Goal: Task Accomplishment & Management: Complete application form

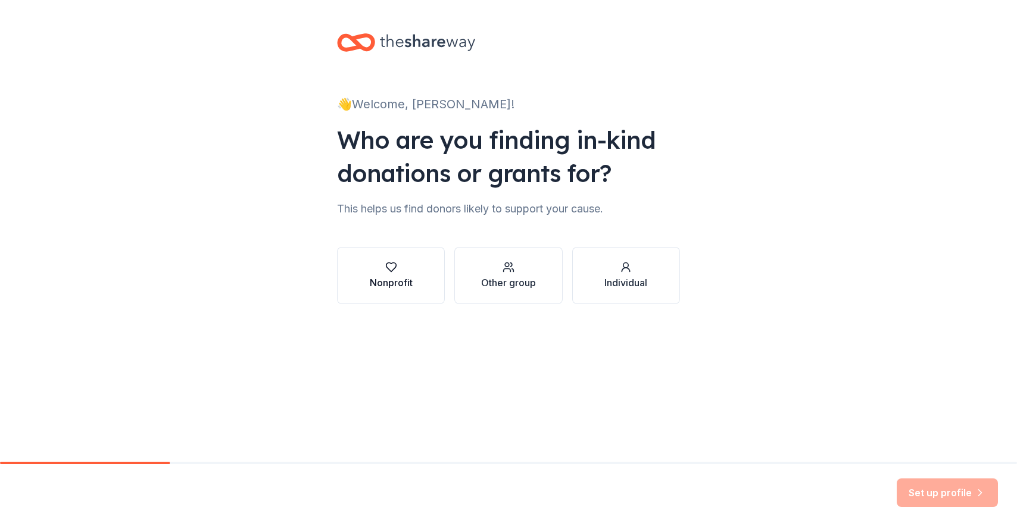
click at [416, 268] on button "Nonprofit" at bounding box center [391, 275] width 108 height 57
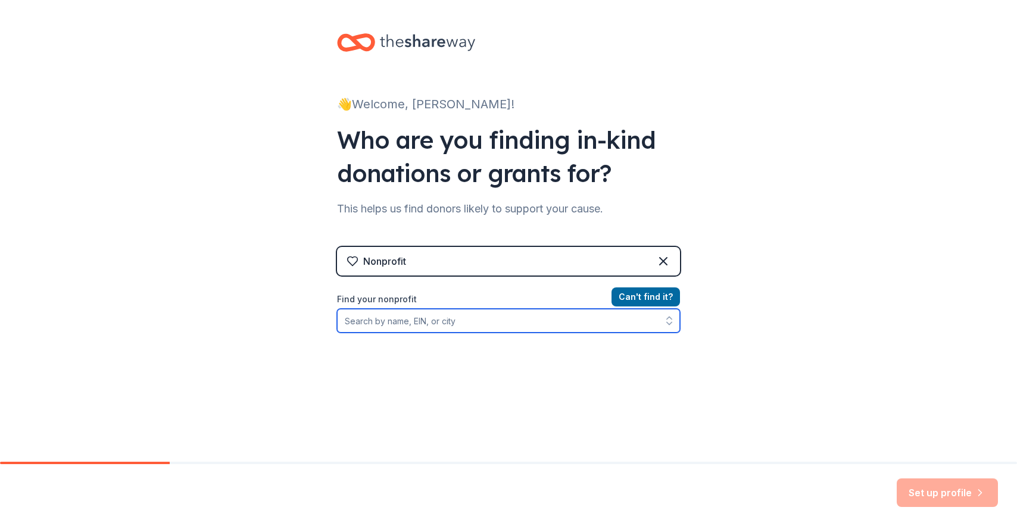
click at [541, 317] on input "Find your nonprofit" at bounding box center [508, 321] width 343 height 24
type input "children's [MEDICAL_DATA]"
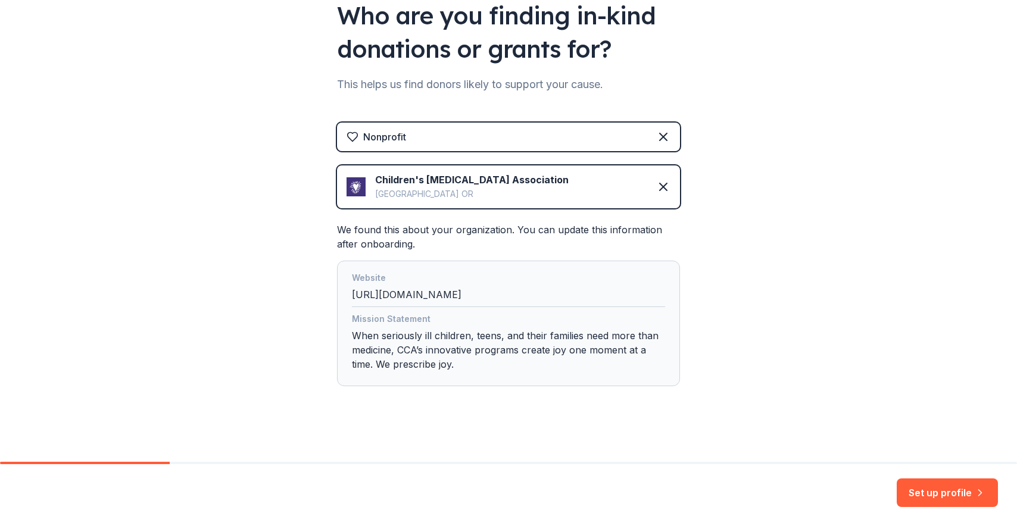
scroll to position [125, 0]
click at [935, 495] on button "Set up profile" at bounding box center [946, 493] width 101 height 29
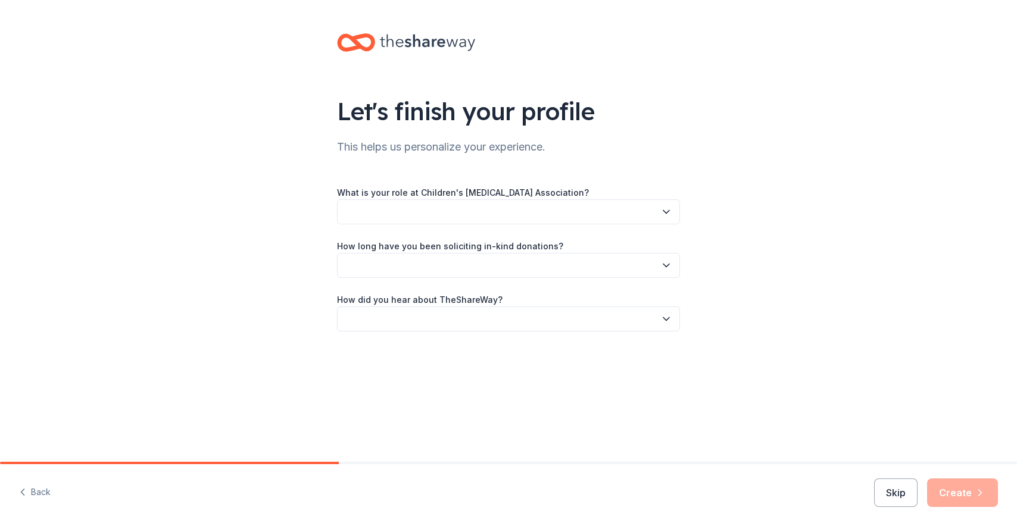
click at [652, 222] on button "button" at bounding box center [508, 211] width 343 height 25
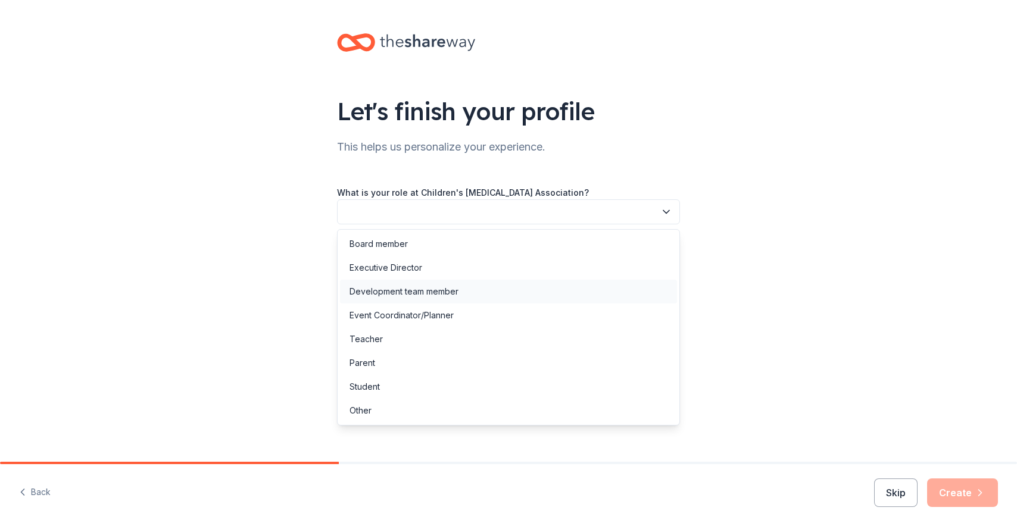
click at [629, 290] on div "Development team member" at bounding box center [508, 292] width 337 height 24
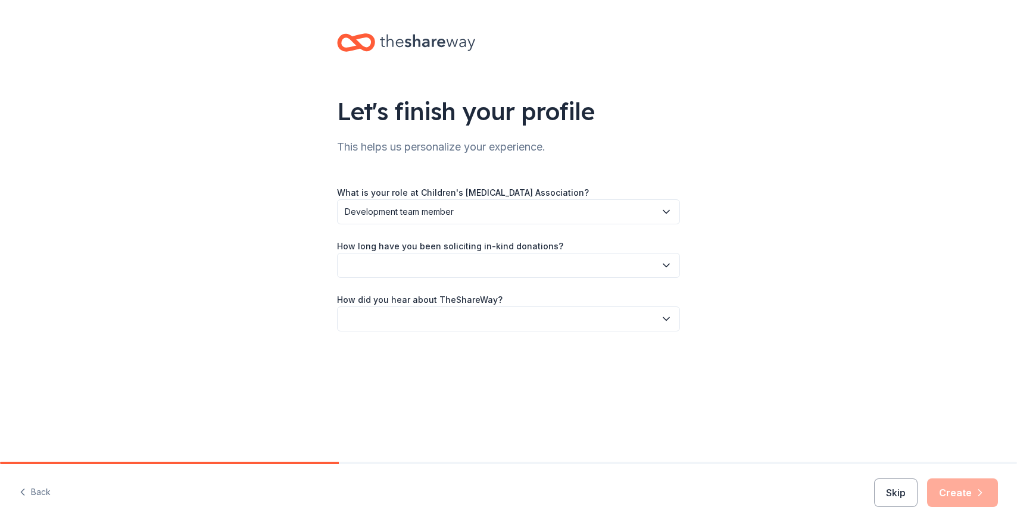
click at [535, 207] on span "Development team member" at bounding box center [500, 212] width 311 height 14
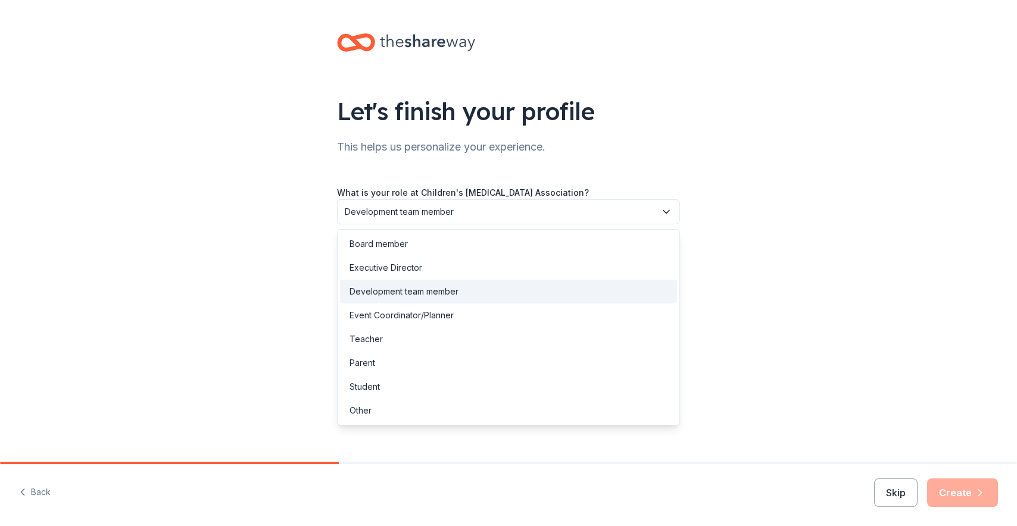
click at [535, 207] on span "Development team member" at bounding box center [500, 212] width 311 height 14
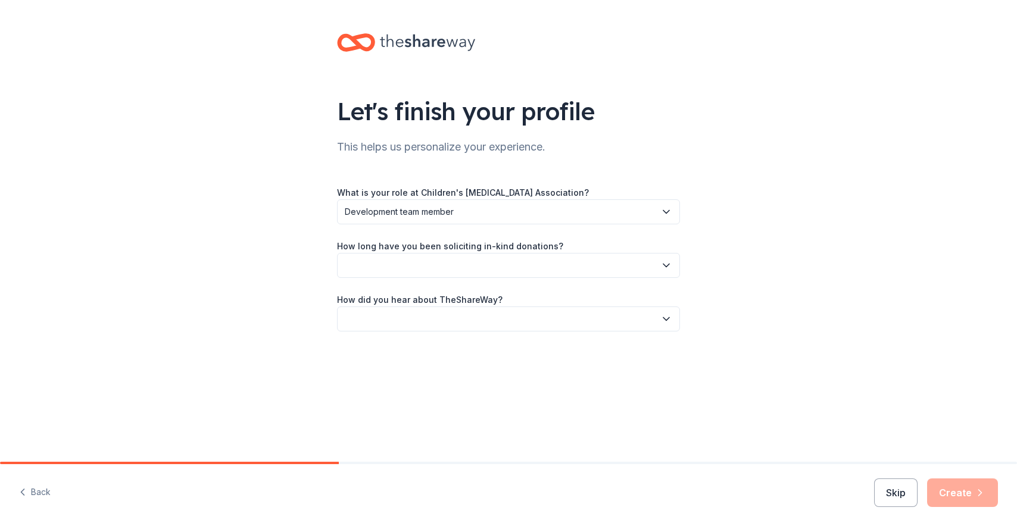
click at [487, 255] on button "button" at bounding box center [508, 265] width 343 height 25
click at [464, 313] on div "1 to 2 years" at bounding box center [508, 322] width 337 height 24
click at [456, 315] on button "button" at bounding box center [508, 319] width 343 height 25
click at [445, 348] on div "Friend or colleague" at bounding box center [508, 351] width 337 height 24
click at [968, 482] on button "Create" at bounding box center [962, 493] width 71 height 29
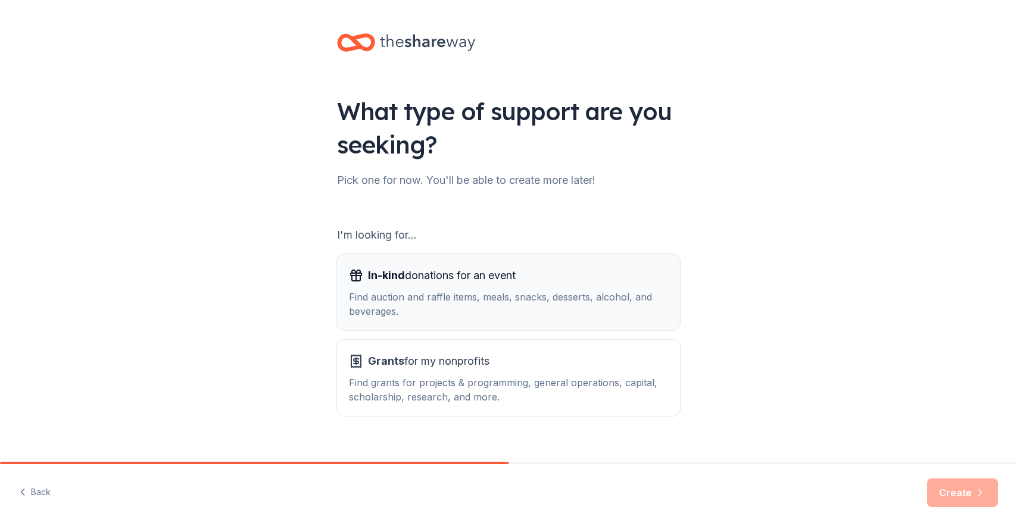
click at [621, 310] on div "Find auction and raffle items, meals, snacks, desserts, alcohol, and beverages." at bounding box center [508, 304] width 319 height 29
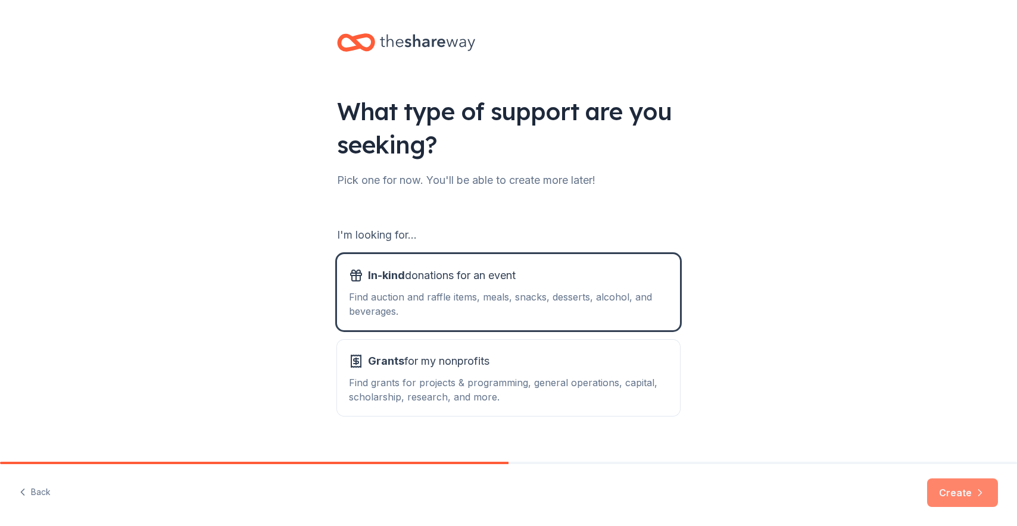
click at [948, 494] on button "Create" at bounding box center [962, 493] width 71 height 29
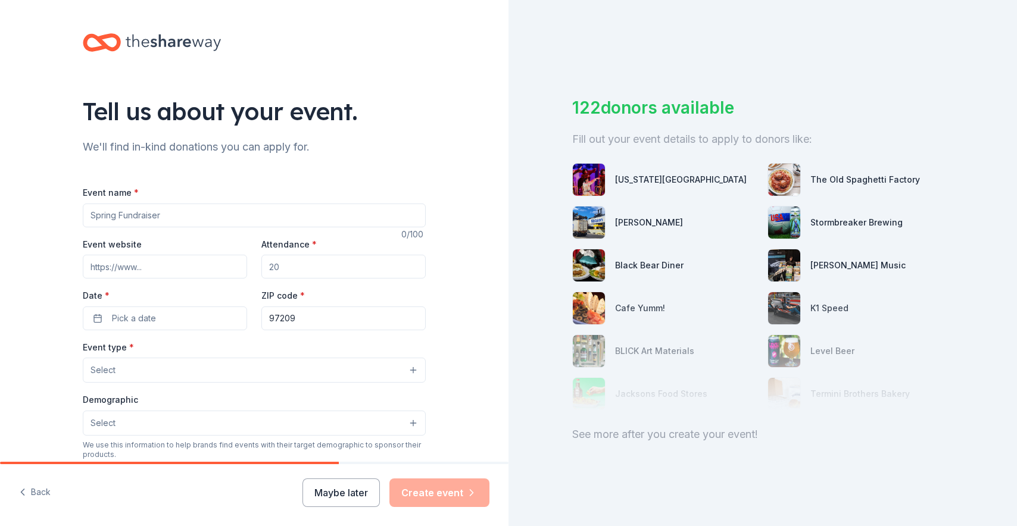
click at [230, 213] on input "Event name *" at bounding box center [254, 216] width 343 height 24
type input "Live from the Heart Annual Gala"
paste input "[URL][DOMAIN_NAME]"
type input "[URL][DOMAIN_NAME]"
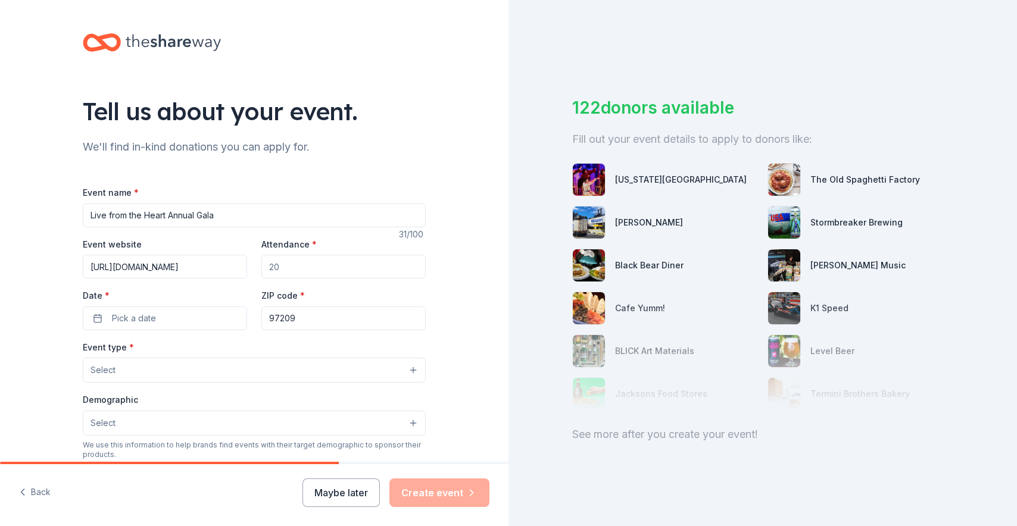
click at [295, 260] on input "Attendance *" at bounding box center [343, 267] width 164 height 24
type input "500"
click at [196, 304] on div "Date * Pick a date" at bounding box center [165, 309] width 164 height 42
click at [182, 315] on button "Pick a date" at bounding box center [165, 319] width 164 height 24
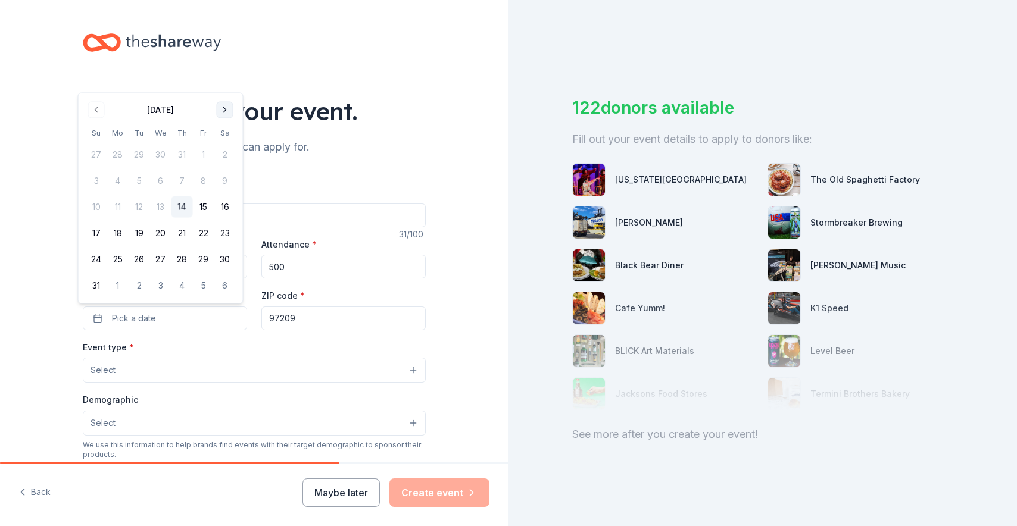
click at [227, 111] on button "Go to next month" at bounding box center [225, 110] width 17 height 17
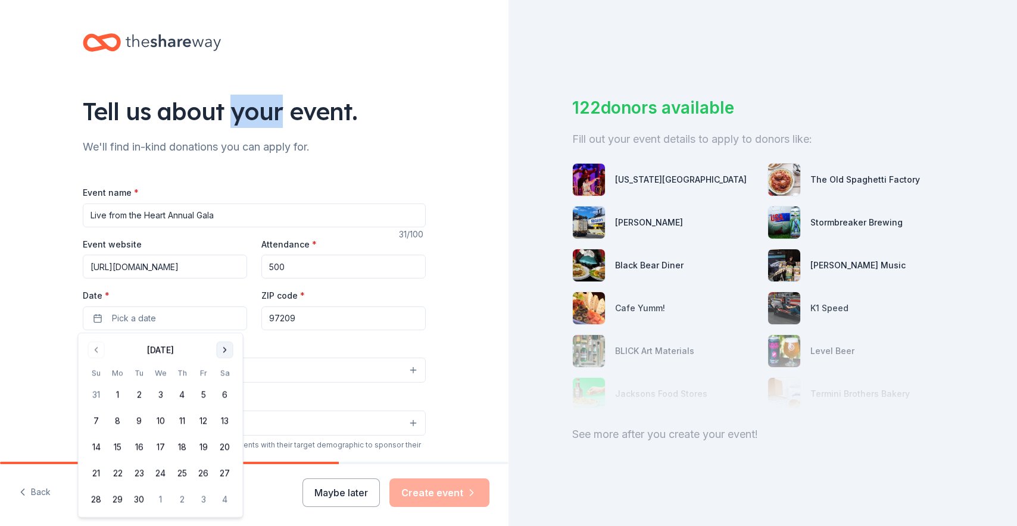
click at [227, 111] on div "Tell us about your event." at bounding box center [254, 111] width 343 height 33
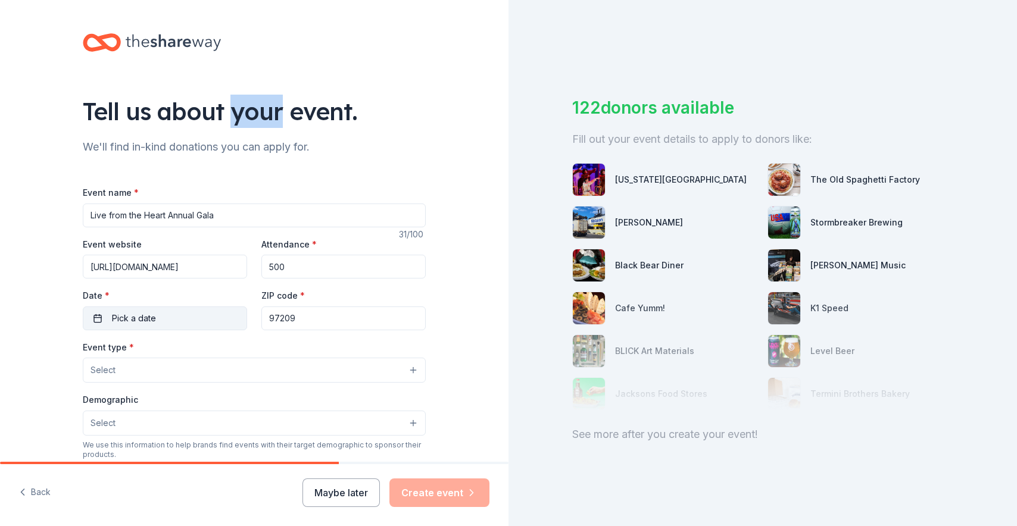
click at [95, 318] on button "Pick a date" at bounding box center [165, 319] width 164 height 24
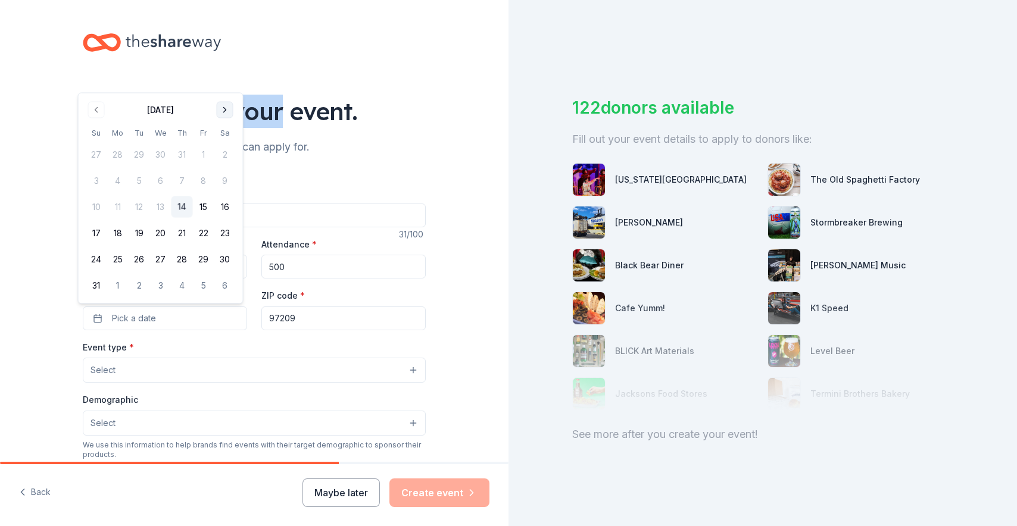
click at [224, 109] on button "Go to next month" at bounding box center [225, 110] width 17 height 17
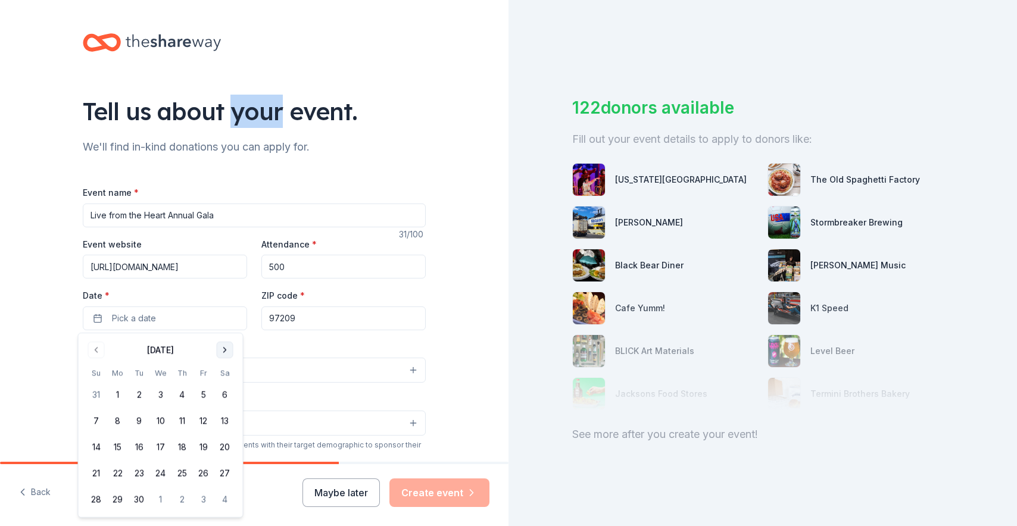
click at [221, 351] on button "Go to next month" at bounding box center [225, 350] width 17 height 17
click at [221, 394] on button "4" at bounding box center [224, 394] width 21 height 21
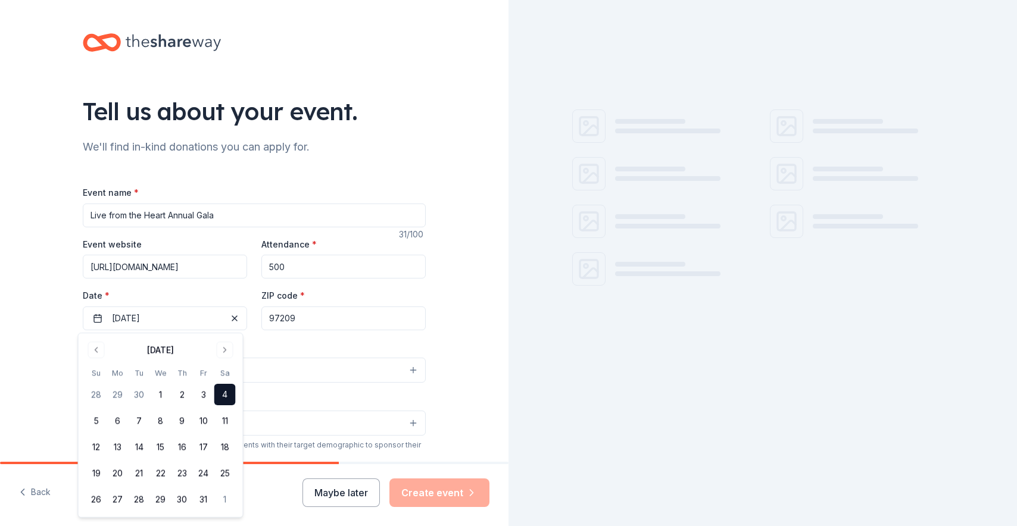
click at [303, 315] on input "97209" at bounding box center [343, 319] width 164 height 24
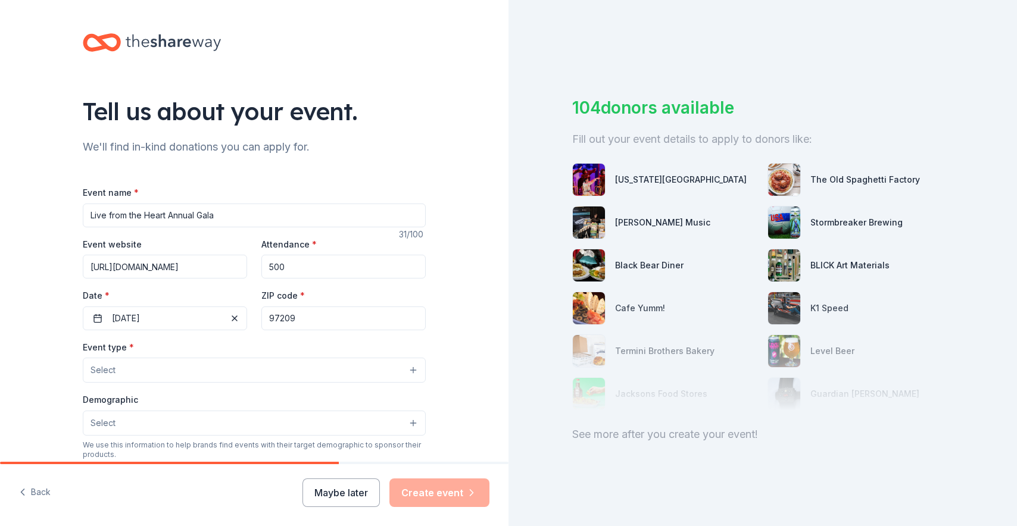
click at [174, 368] on button "Select" at bounding box center [254, 370] width 343 height 25
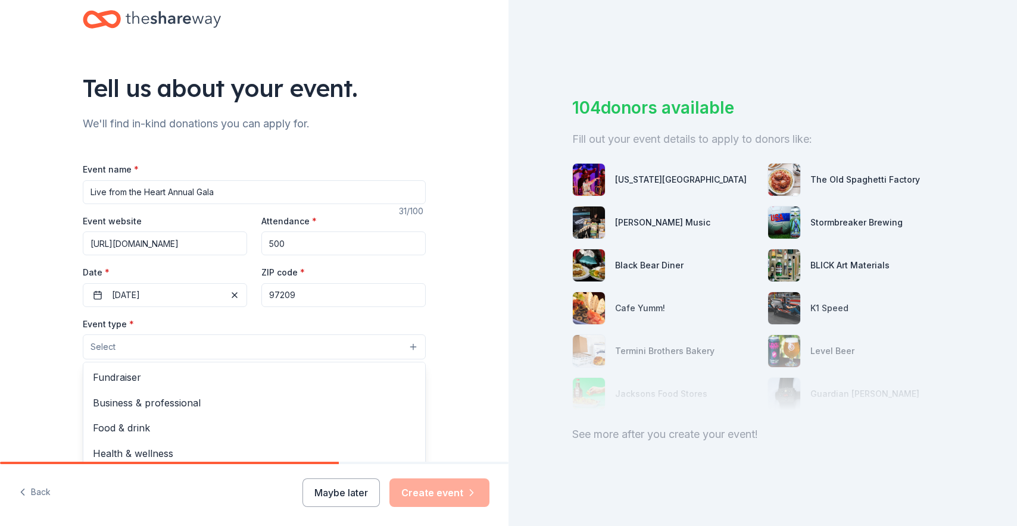
scroll to position [35, 0]
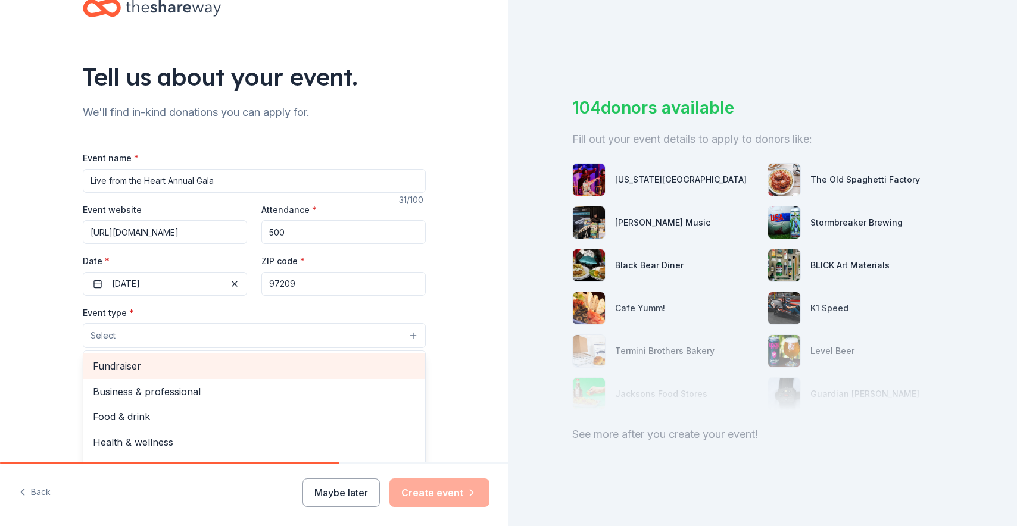
click at [152, 363] on span "Fundraiser" at bounding box center [254, 365] width 323 height 15
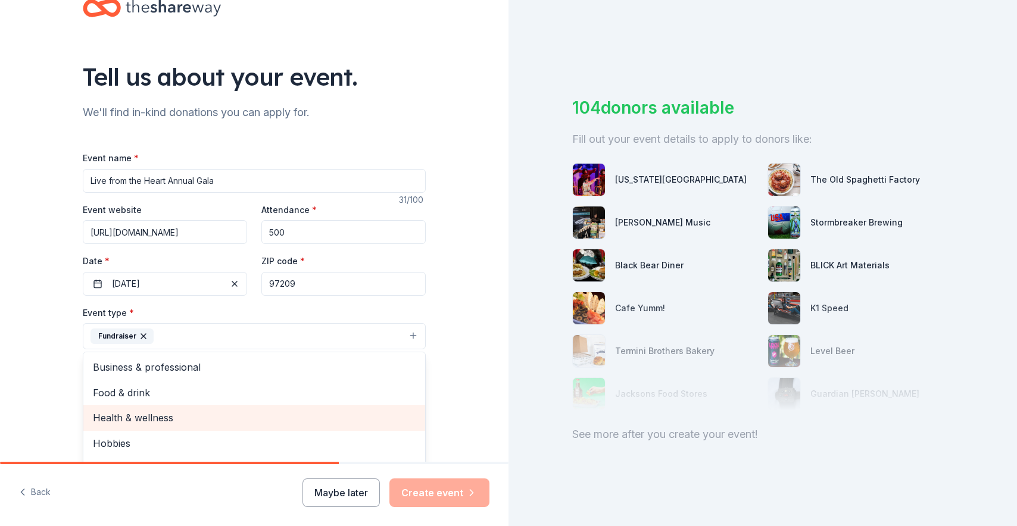
scroll to position [14, 0]
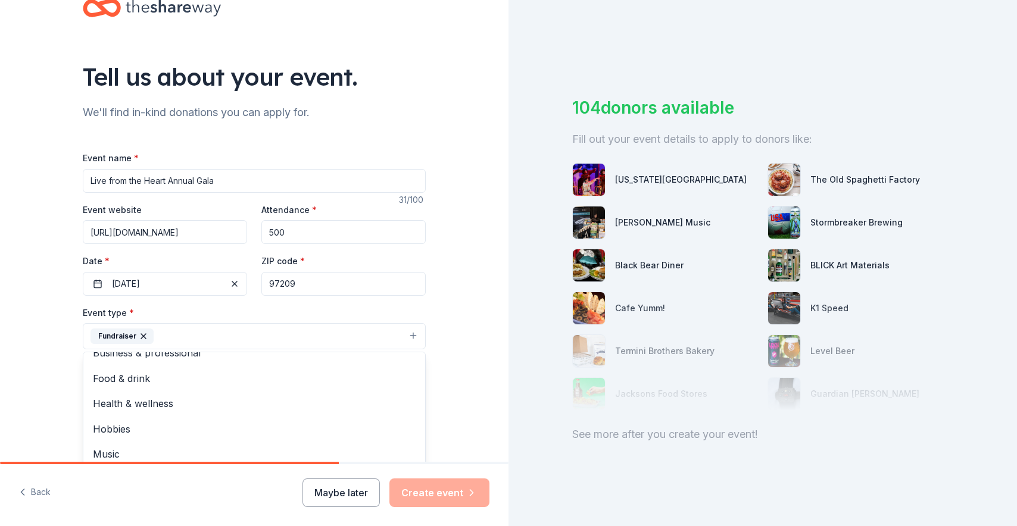
click at [36, 384] on div "Tell us about your event. We'll find in-kind donations you can apply for. Event…" at bounding box center [254, 361] width 508 height 793
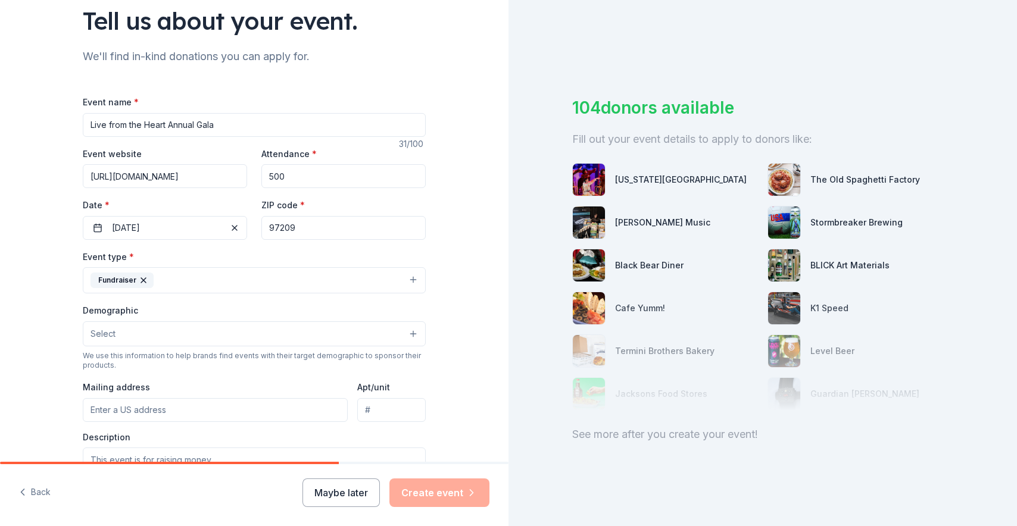
scroll to position [140, 0]
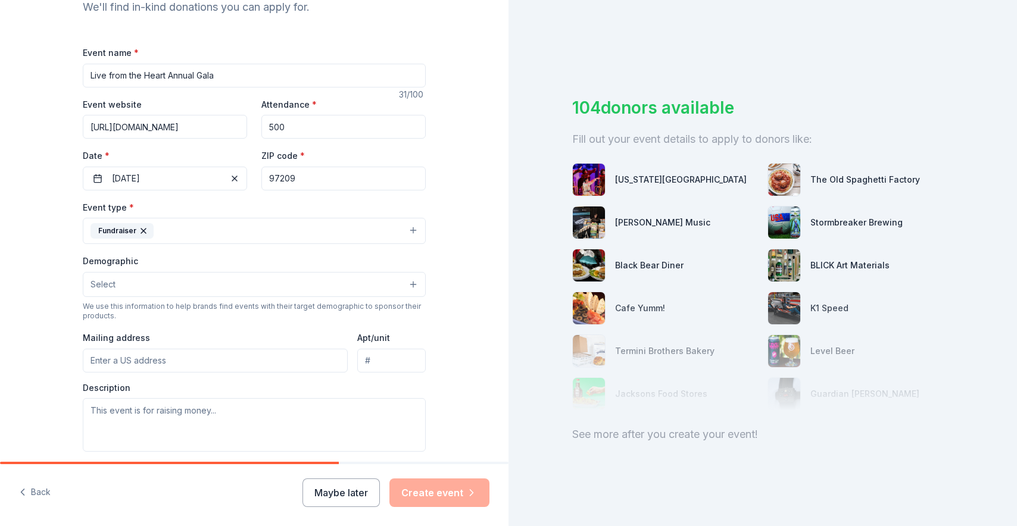
click at [116, 295] on button "Select" at bounding box center [254, 284] width 343 height 25
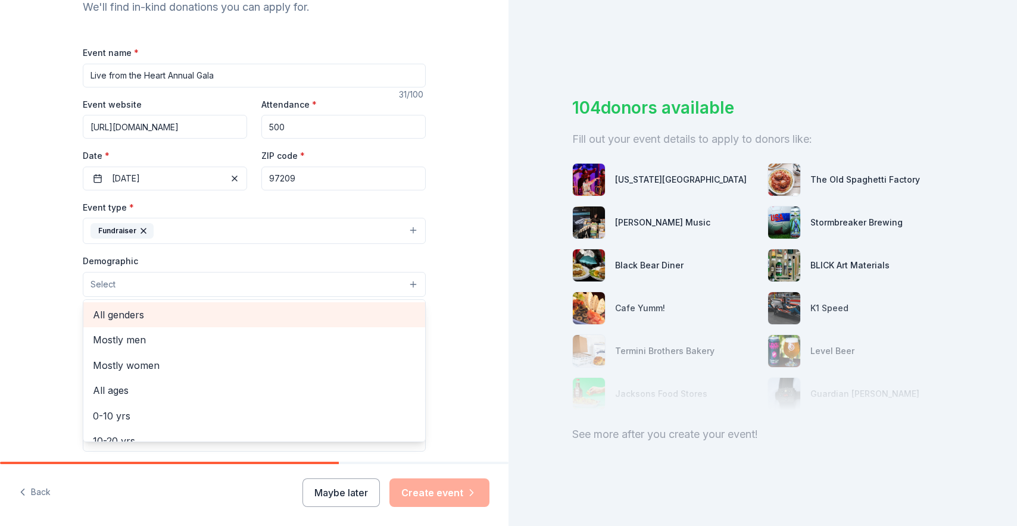
click at [119, 311] on span "All genders" at bounding box center [254, 314] width 323 height 15
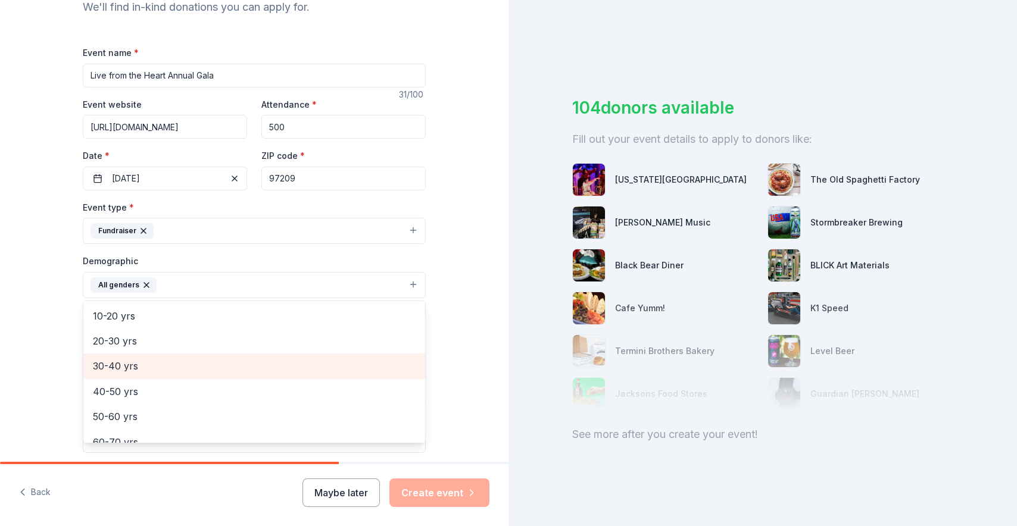
scroll to position [108, 0]
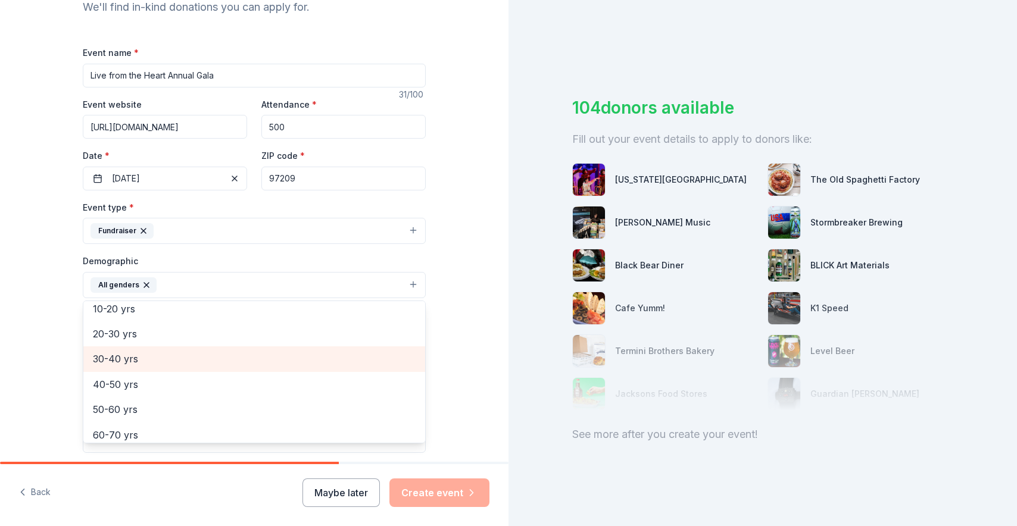
click at [111, 355] on span "30-40 yrs" at bounding box center [254, 358] width 323 height 15
click at [123, 365] on span "40-50 yrs" at bounding box center [254, 358] width 323 height 15
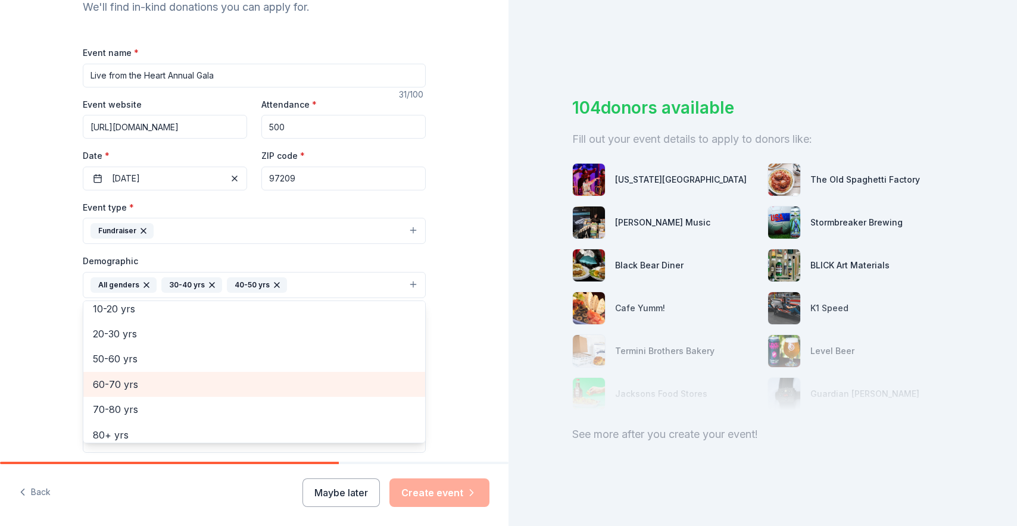
click at [117, 382] on span "60-70 yrs" at bounding box center [254, 384] width 323 height 15
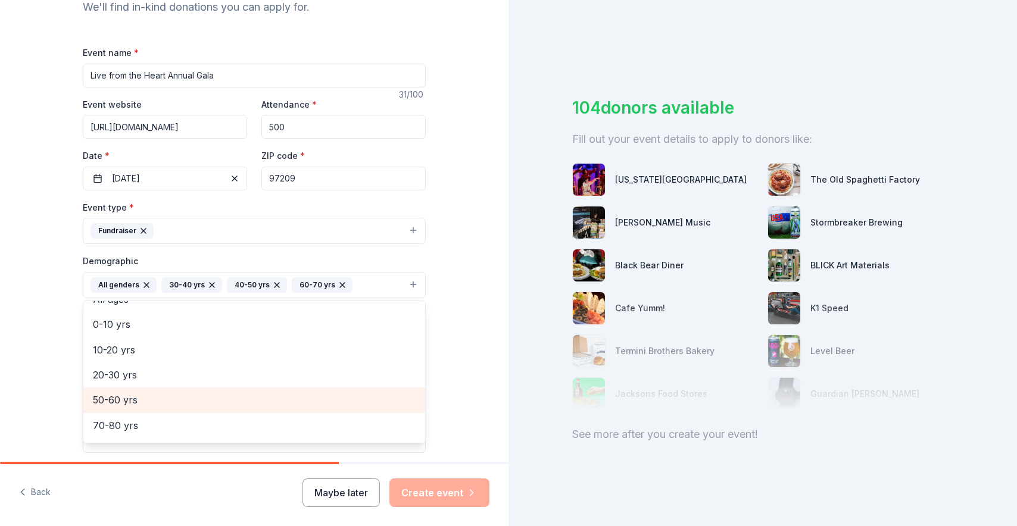
scroll to position [65, 0]
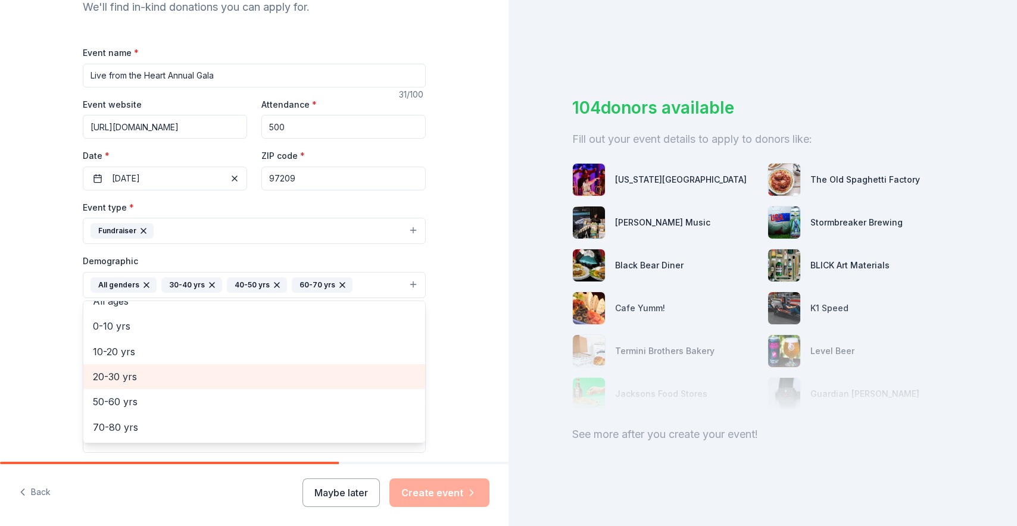
click at [113, 375] on span "20-30 yrs" at bounding box center [254, 376] width 323 height 15
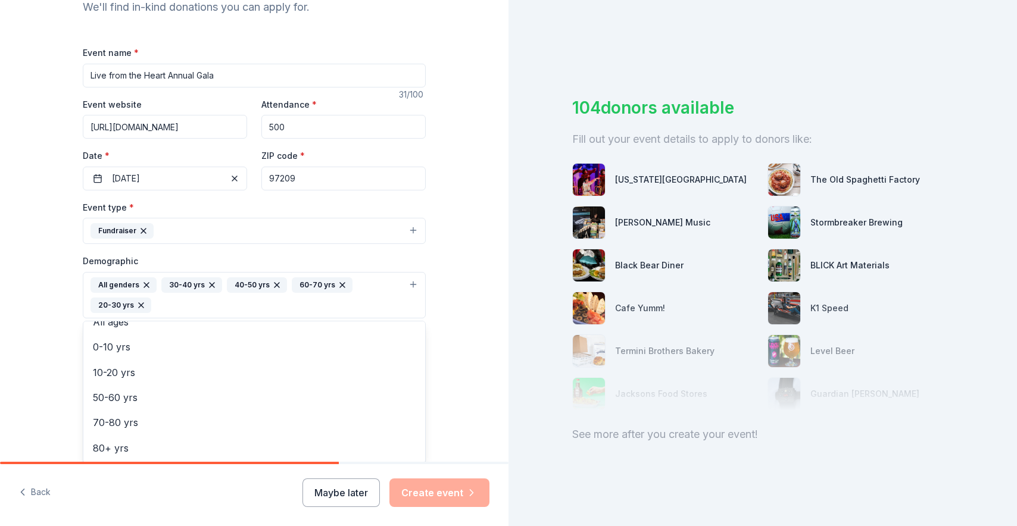
click at [55, 348] on div "Tell us about your event. We'll find in-kind donations you can apply for. Event…" at bounding box center [254, 267] width 508 height 815
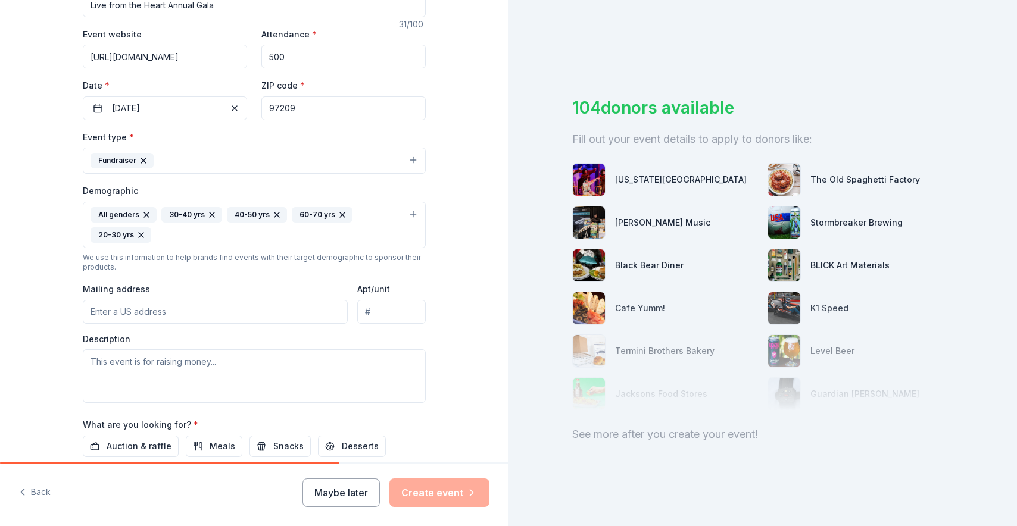
scroll to position [233, 0]
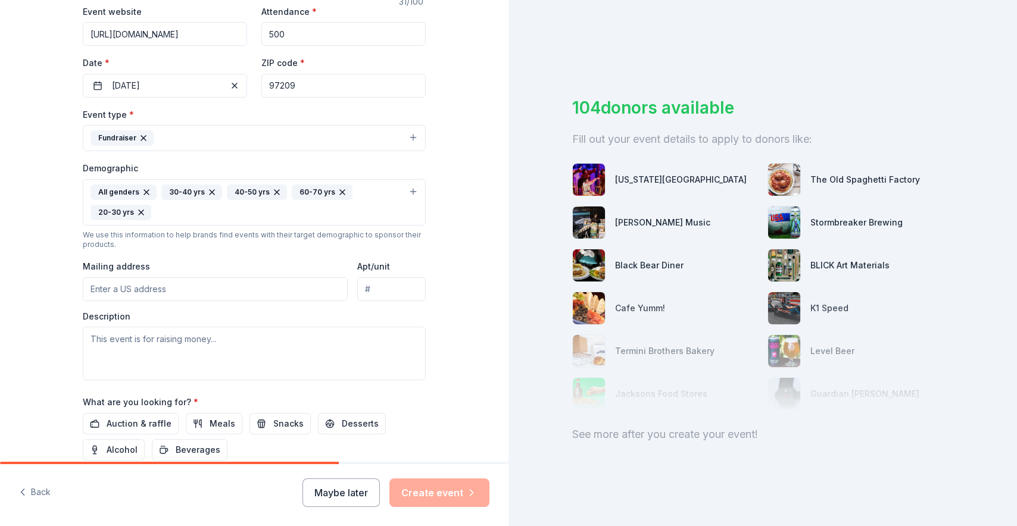
click at [124, 290] on input "Mailing address" at bounding box center [215, 289] width 265 height 24
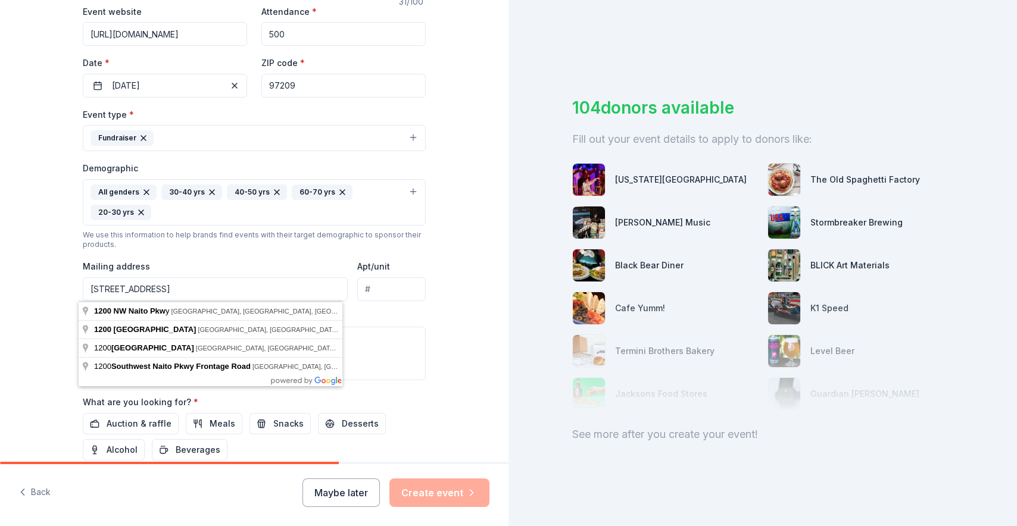
type input "[STREET_ADDRESS]"
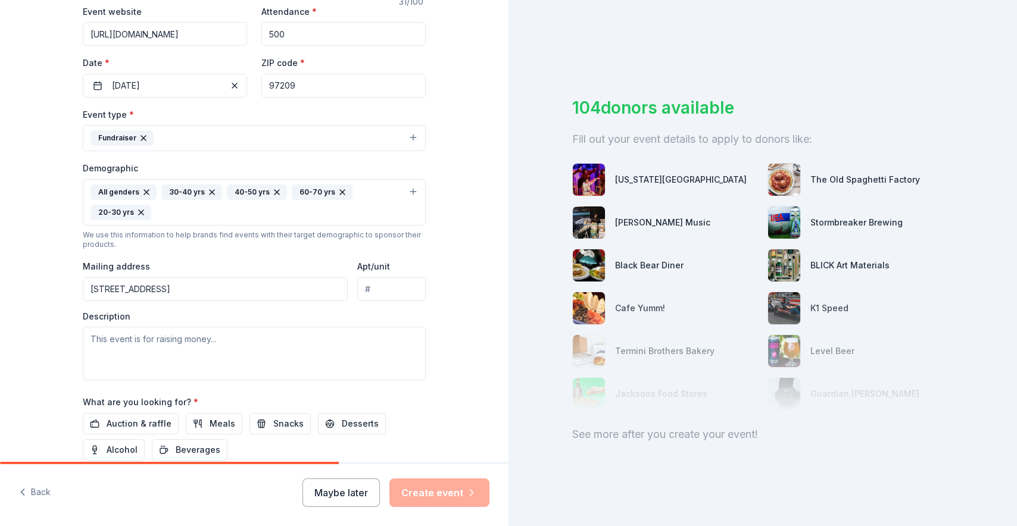
type input "S"
type input "140"
paste textarea "ur premier gala: a celebration of joy, music, and our mission in the community.…"
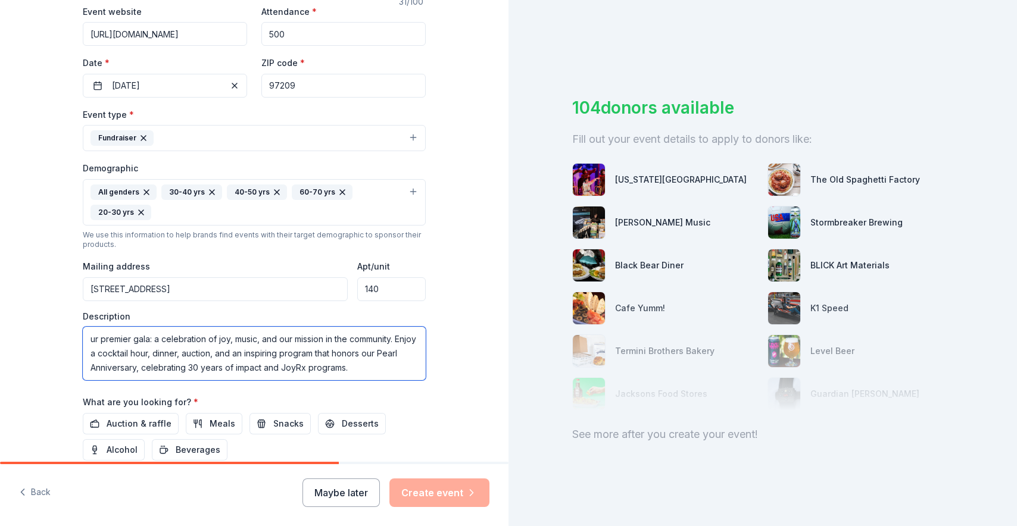
click at [87, 339] on textarea "ur premier gala: a celebration of joy, music, and our mission in the community.…" at bounding box center [254, 354] width 343 height 54
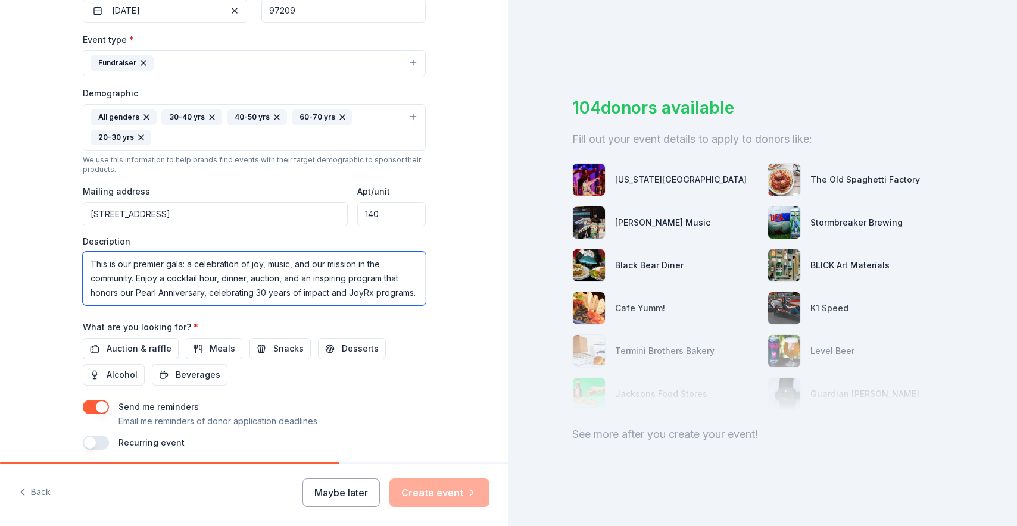
scroll to position [353, 0]
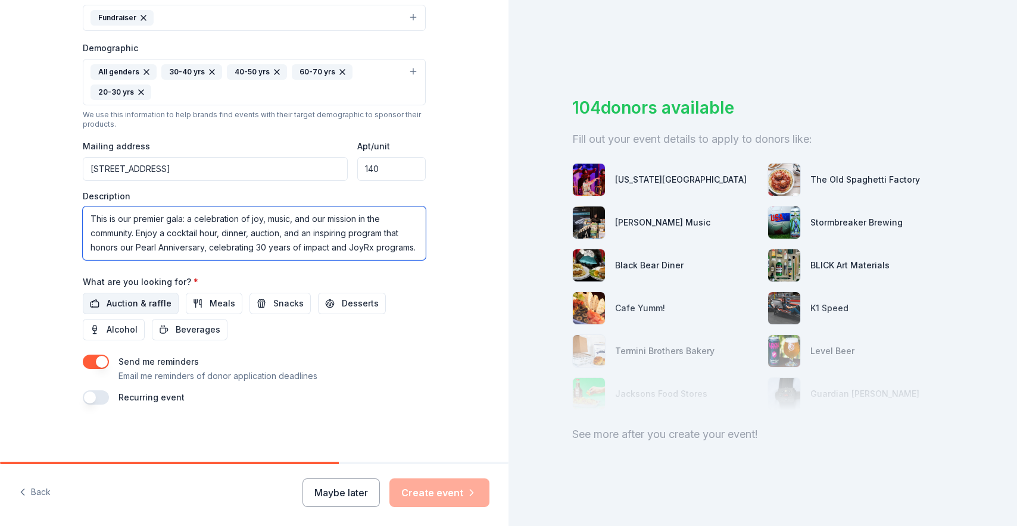
type textarea "This is our premier gala: a celebration of joy, music, and our mission in the c…"
click at [140, 299] on span "Auction & raffle" at bounding box center [139, 303] width 65 height 14
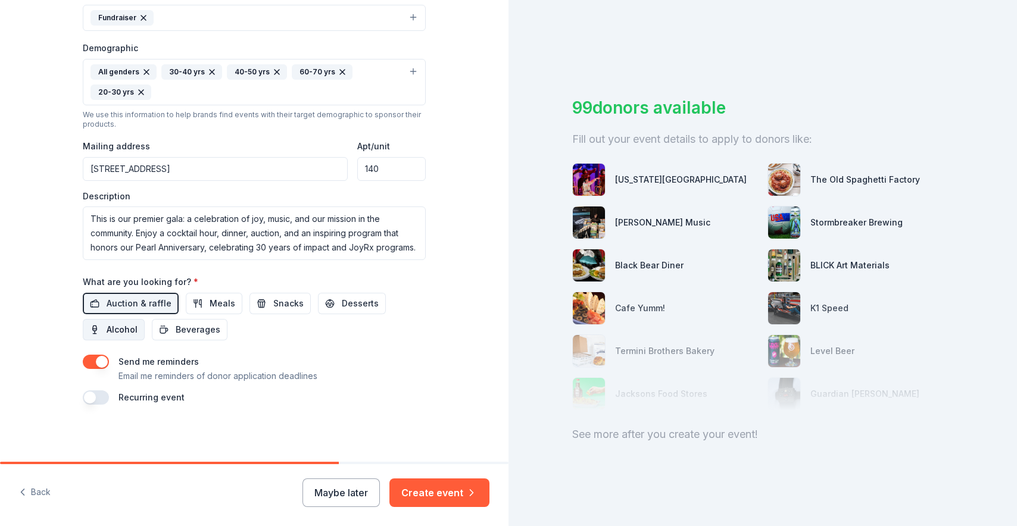
click at [123, 328] on span "Alcohol" at bounding box center [122, 330] width 31 height 14
click at [188, 329] on span "Beverages" at bounding box center [198, 330] width 45 height 14
click at [342, 299] on span "Desserts" at bounding box center [360, 303] width 37 height 14
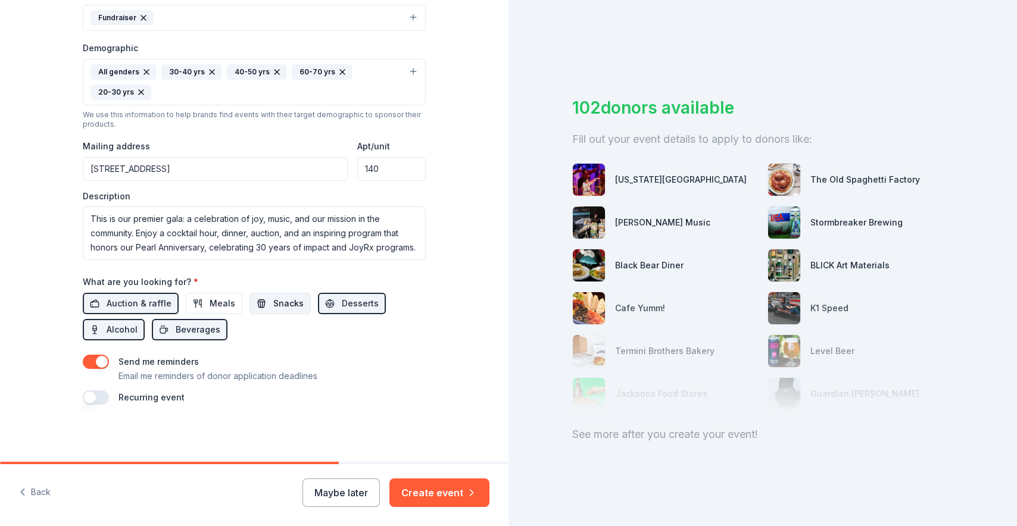
click at [289, 298] on span "Snacks" at bounding box center [288, 303] width 30 height 14
click at [442, 490] on button "Create event" at bounding box center [439, 493] width 100 height 29
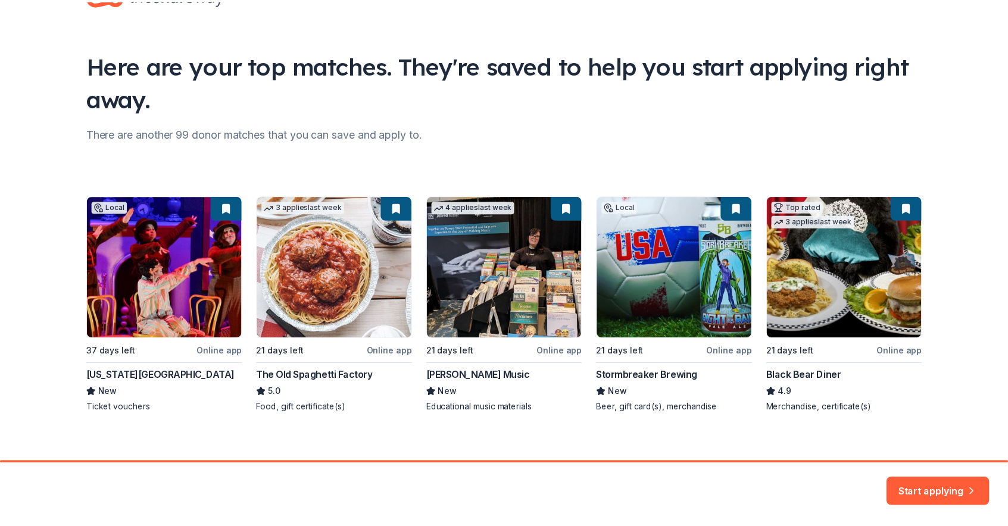
scroll to position [55, 0]
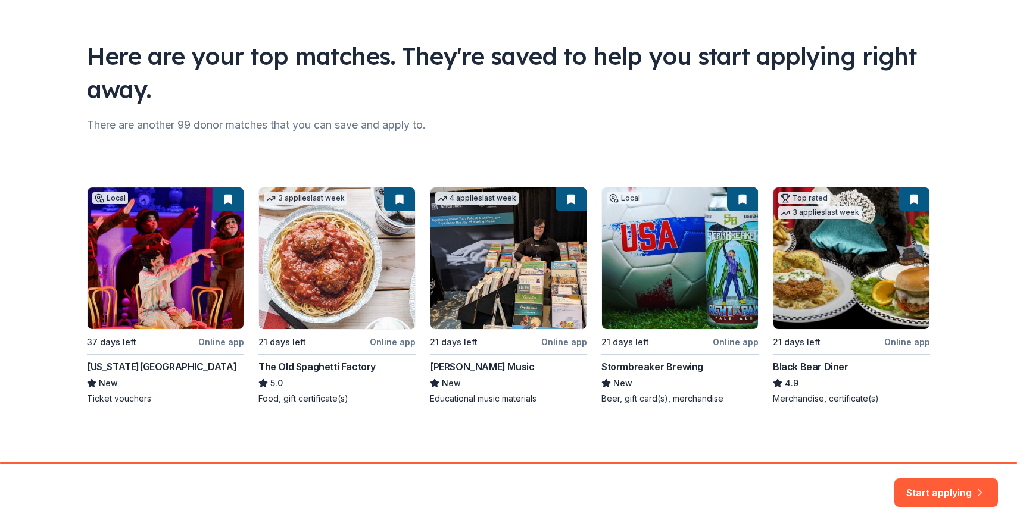
click at [319, 285] on div "Local 37 days left Online app [US_STATE] Children's Theatre New Ticket vouchers…" at bounding box center [508, 296] width 843 height 218
click at [399, 340] on div "Local 37 days left Online app [US_STATE] Children's Theatre New Ticket vouchers…" at bounding box center [508, 296] width 843 height 218
click at [924, 485] on button "Start applying" at bounding box center [946, 485] width 104 height 29
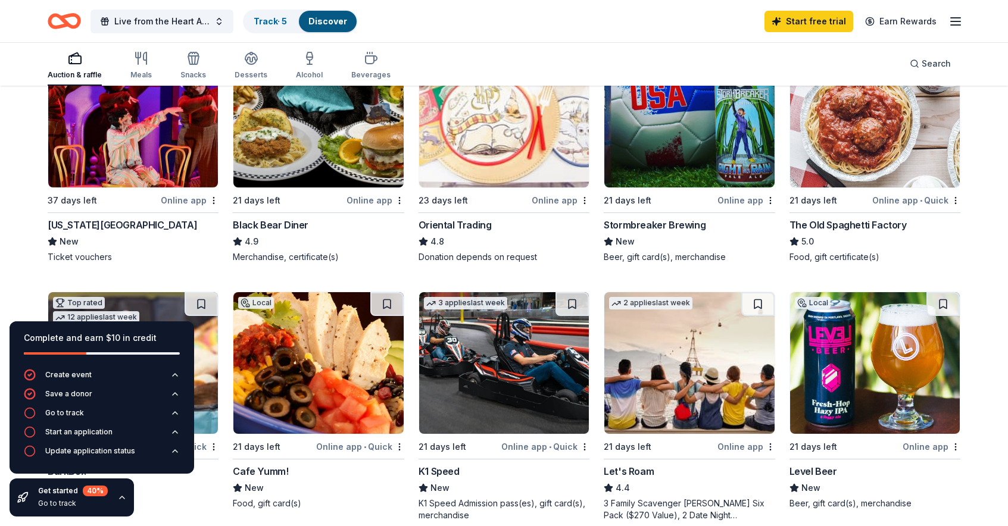
scroll to position [175, 0]
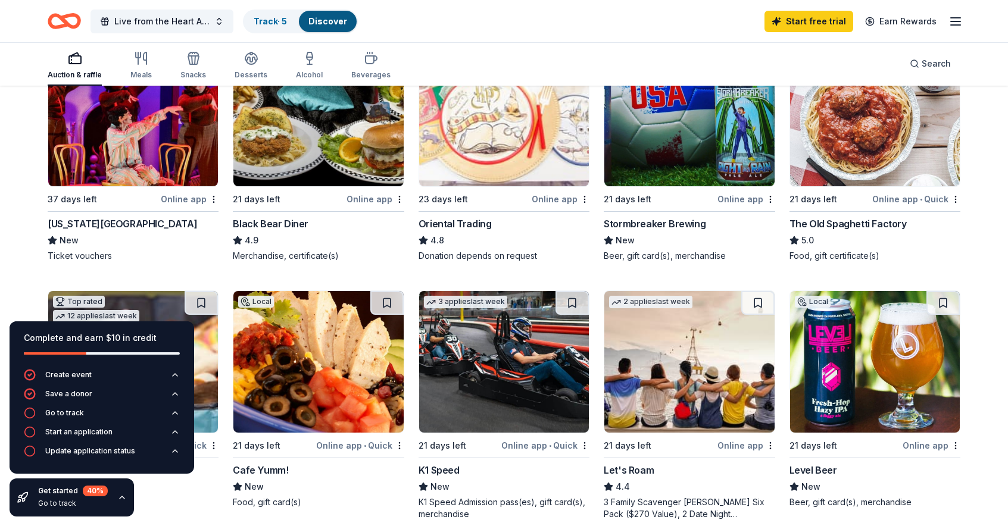
click at [379, 168] on img at bounding box center [318, 116] width 170 height 142
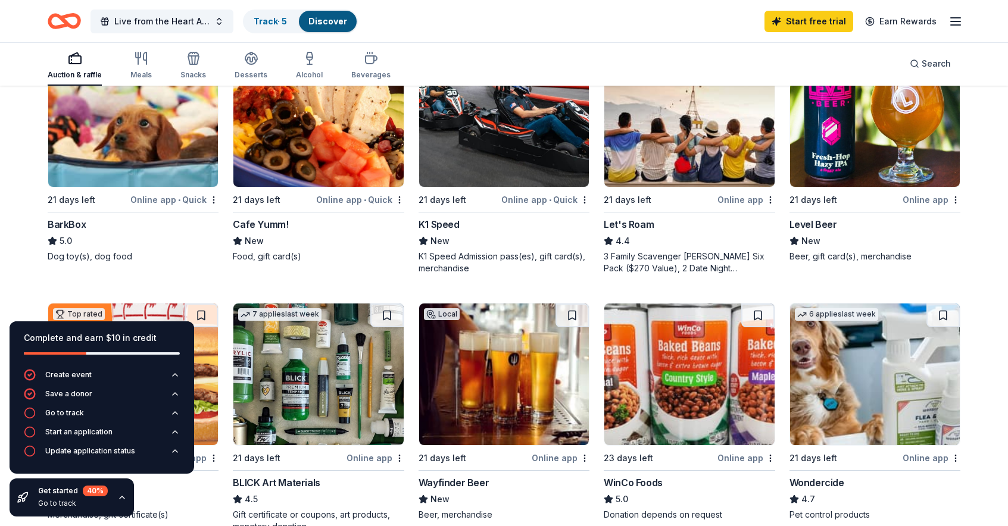
scroll to position [421, 0]
click at [548, 160] on img at bounding box center [504, 116] width 170 height 142
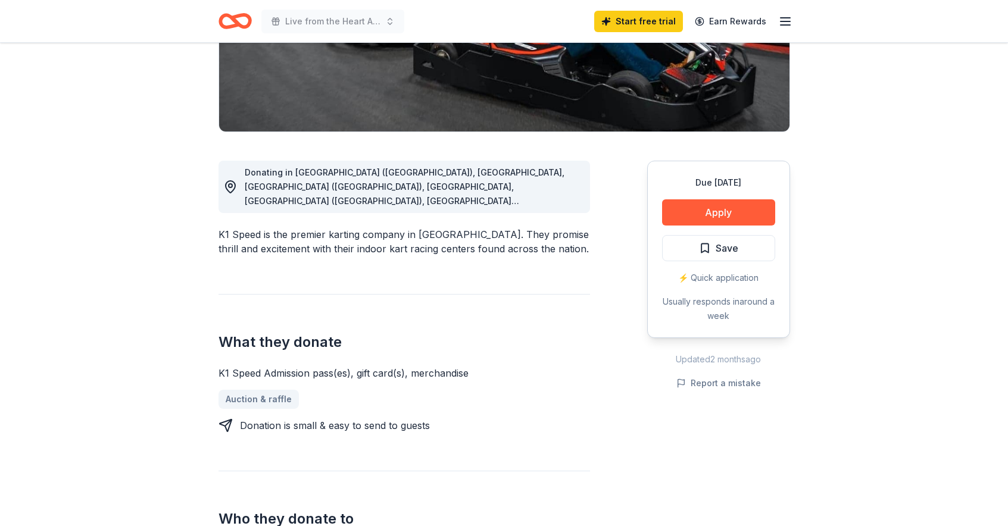
scroll to position [232, 0]
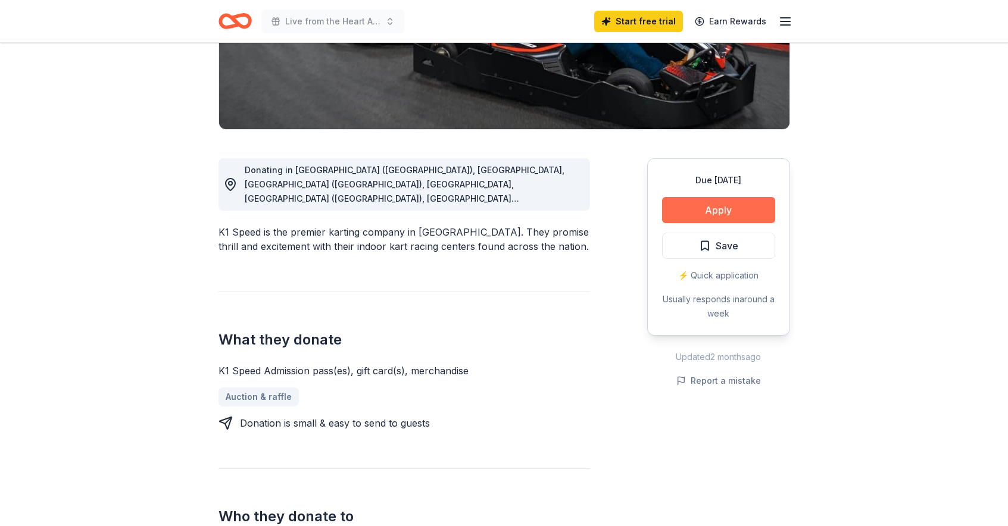
click at [714, 208] on button "Apply" at bounding box center [718, 210] width 113 height 26
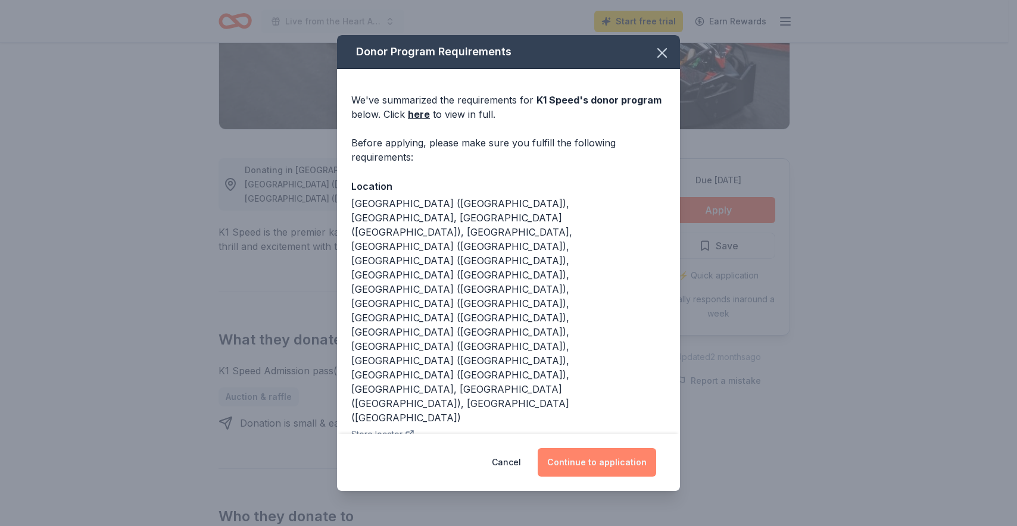
click at [578, 448] on button "Continue to application" at bounding box center [597, 462] width 118 height 29
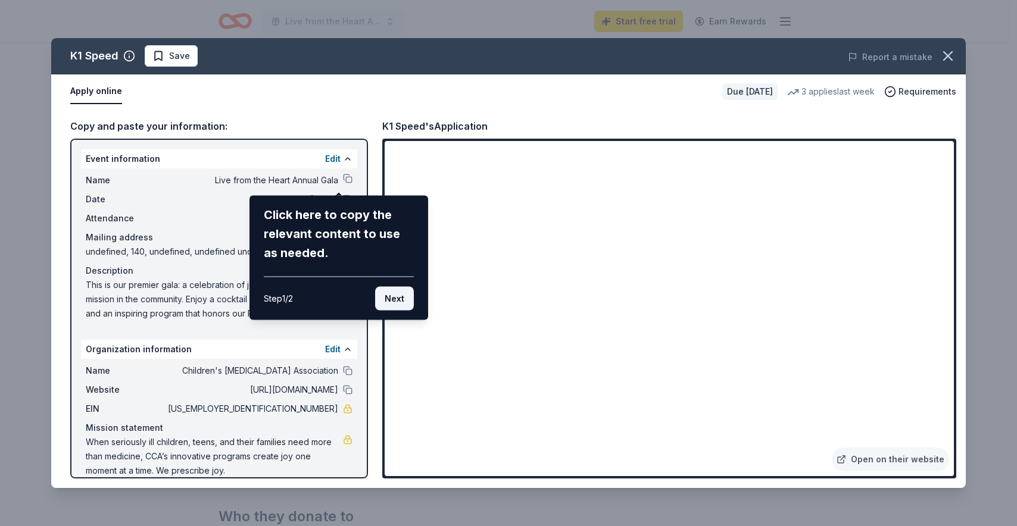
click at [396, 299] on button "Next" at bounding box center [394, 299] width 39 height 24
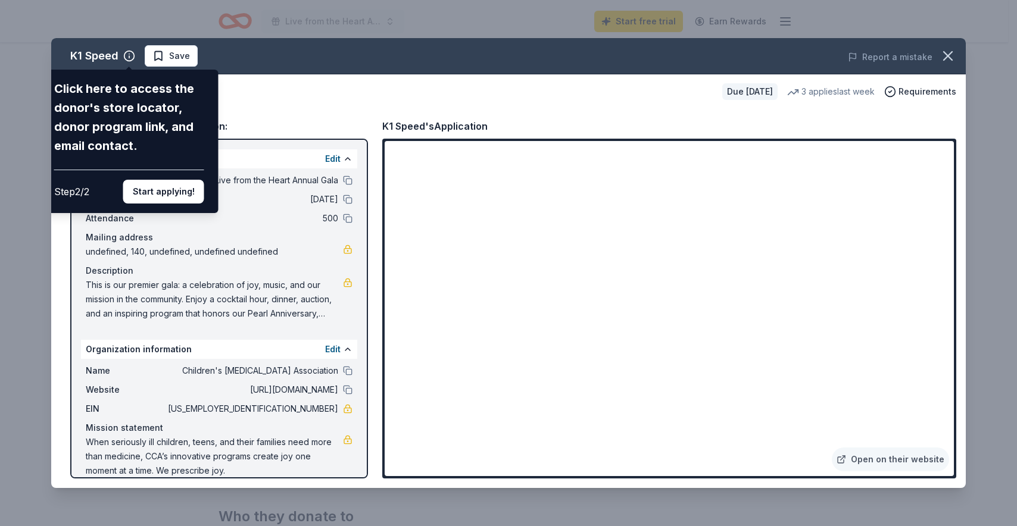
click at [799, 451] on div "K1 Speed Click here to access the donor's store locator, donor program link, an…" at bounding box center [508, 263] width 914 height 450
click at [172, 180] on button "Start applying!" at bounding box center [163, 192] width 81 height 24
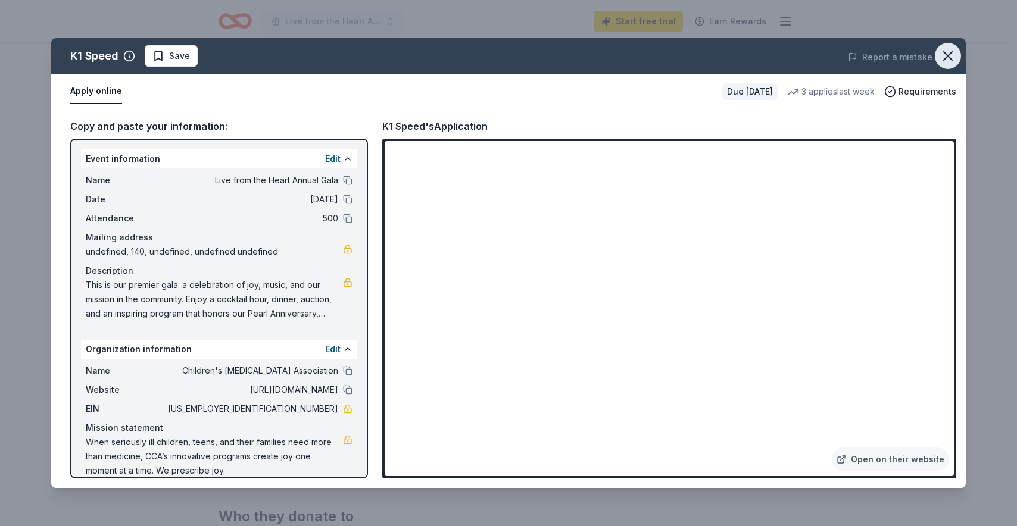
click at [947, 54] on icon "button" at bounding box center [947, 56] width 17 height 17
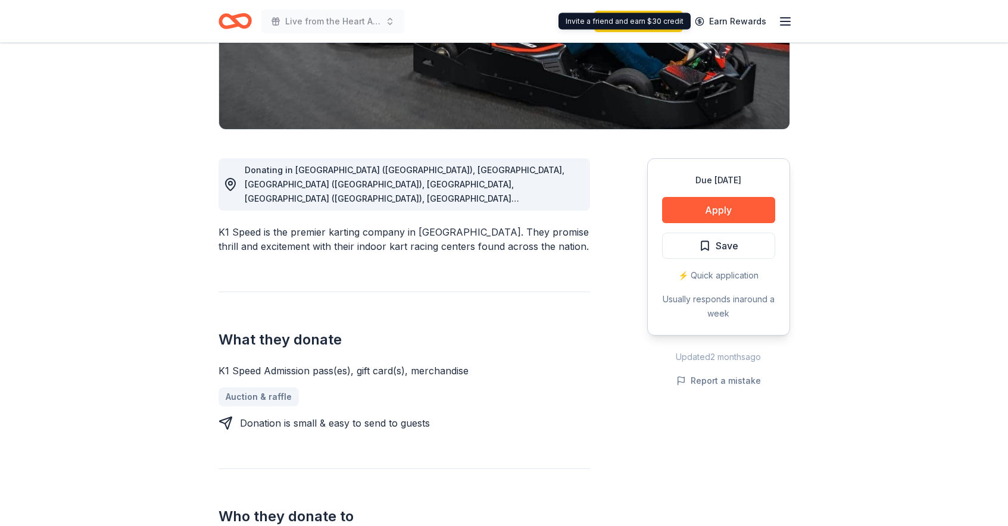
click at [652, 28] on div "Invite a friend and earn $30 credit Invite a friend and earn $30 credit" at bounding box center [624, 21] width 132 height 17
click at [626, 23] on link "Start free trial" at bounding box center [638, 21] width 89 height 21
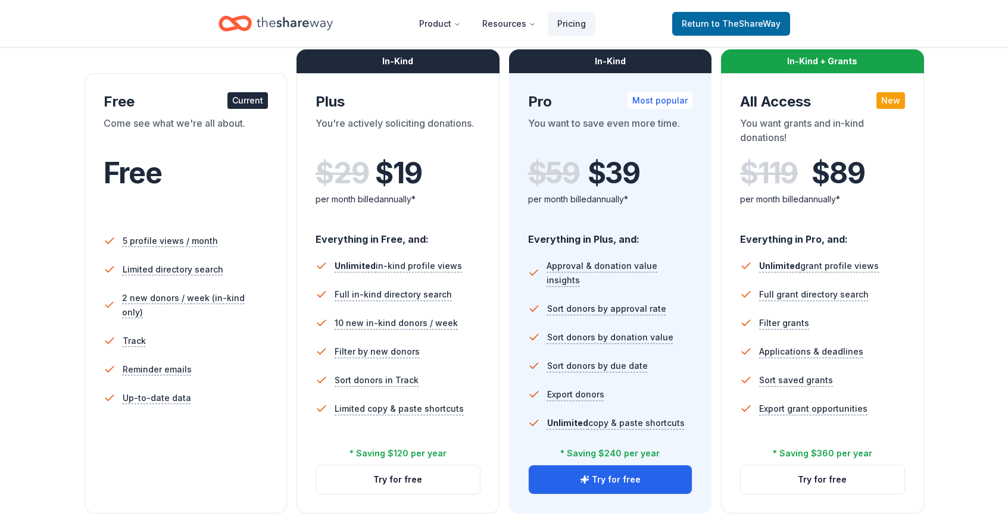
scroll to position [184, 0]
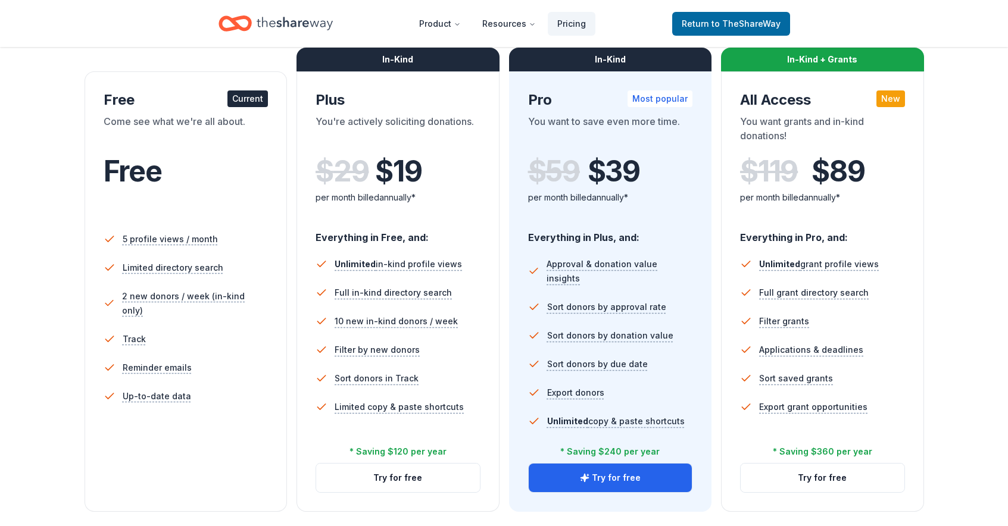
click at [294, 27] on icon "Home" at bounding box center [295, 23] width 76 height 24
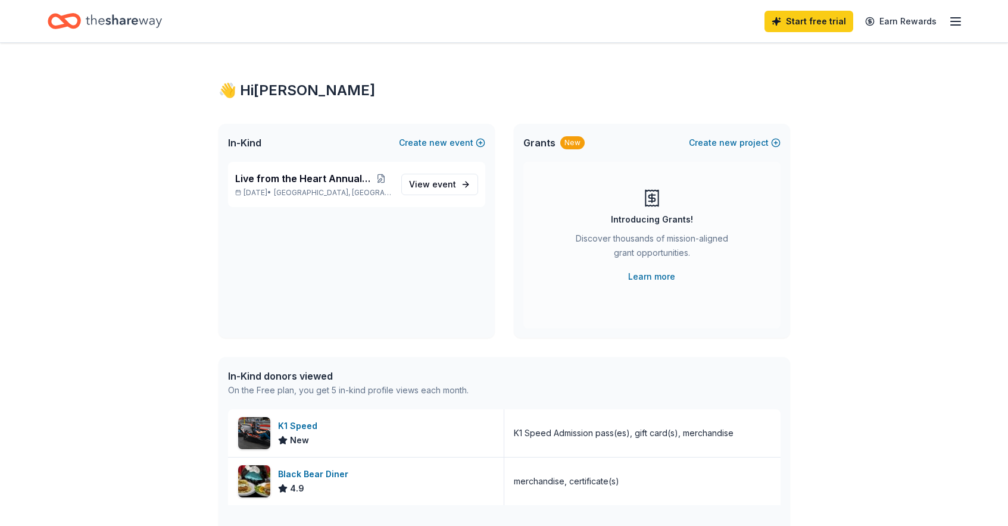
click at [738, 26] on div "Start free trial Earn Rewards" at bounding box center [504, 21] width 913 height 28
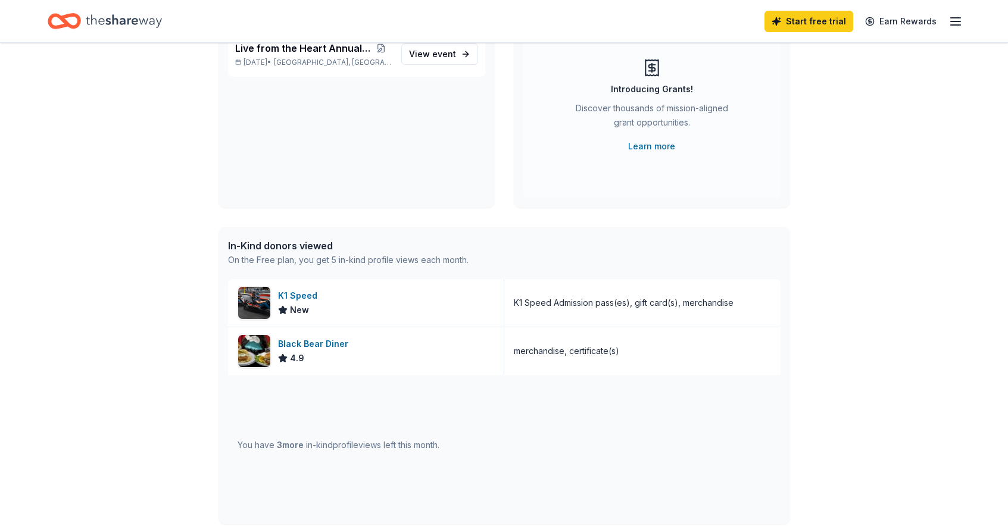
scroll to position [8, 0]
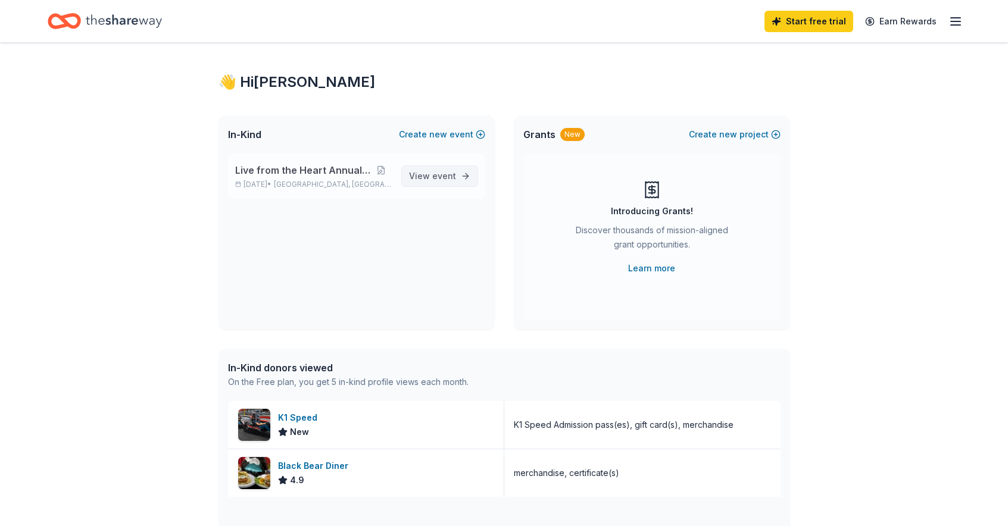
click at [452, 179] on span "event" at bounding box center [444, 176] width 24 height 10
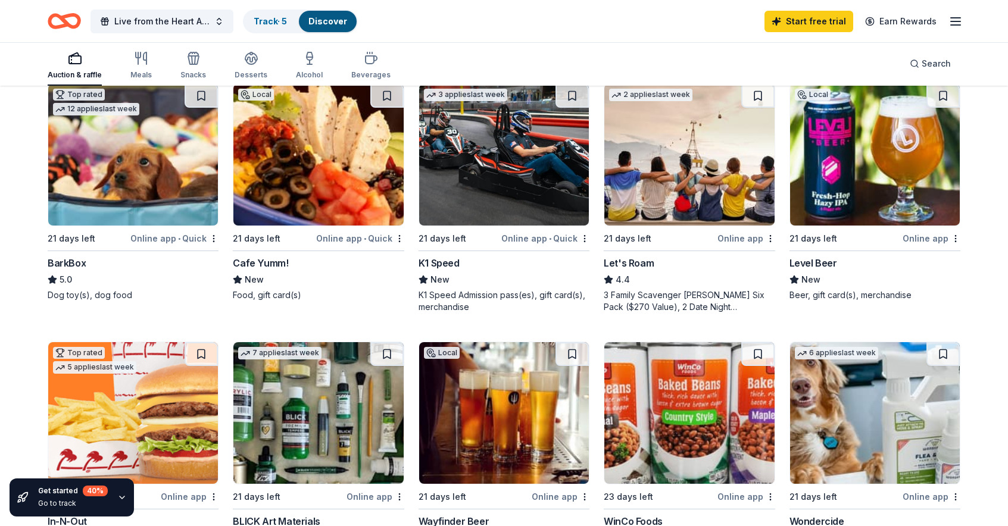
scroll to position [120, 0]
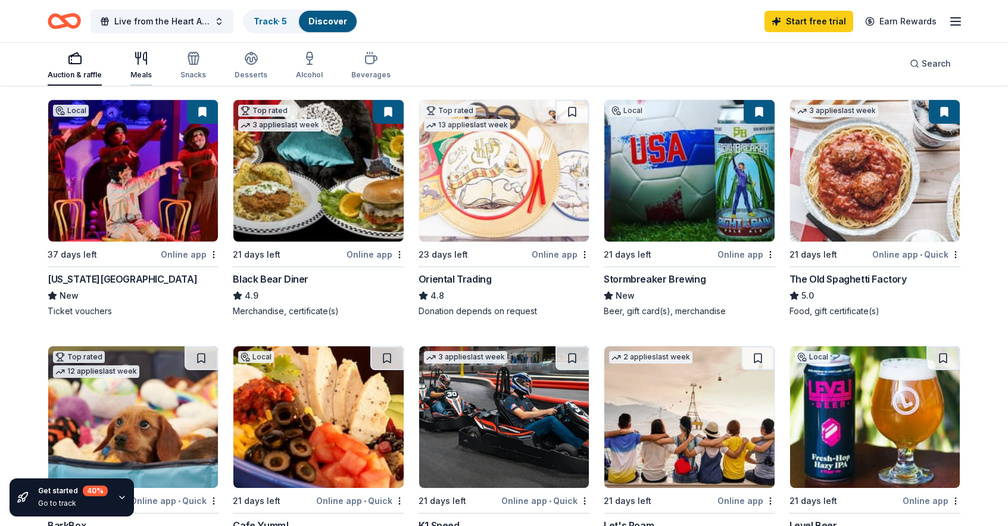
click at [136, 70] on div "Meals" at bounding box center [140, 75] width 21 height 10
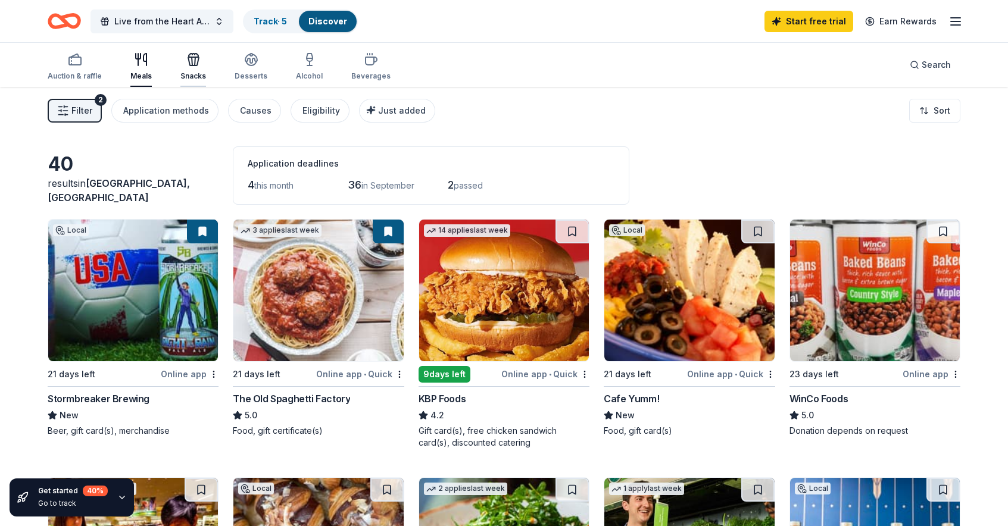
click at [198, 67] on div "Snacks" at bounding box center [193, 66] width 26 height 29
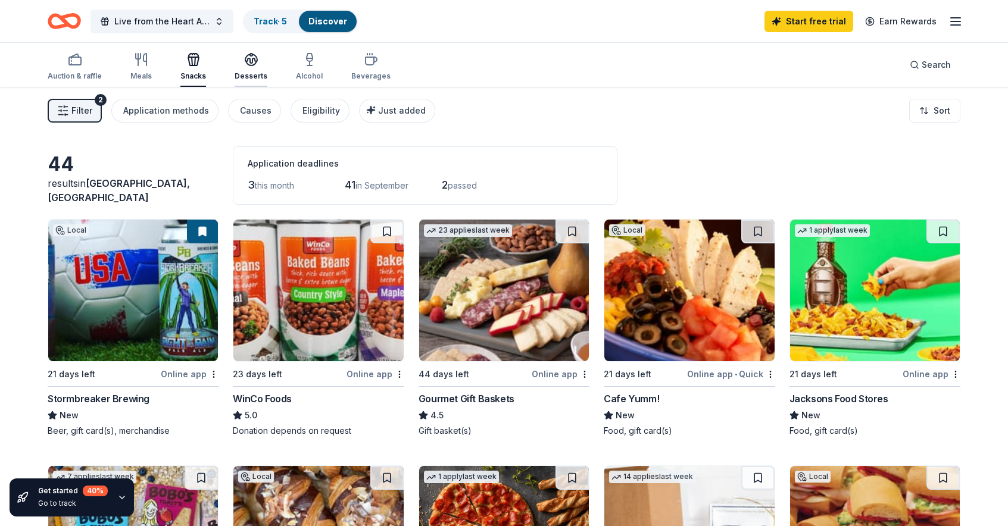
click at [244, 61] on icon "button" at bounding box center [251, 59] width 14 height 14
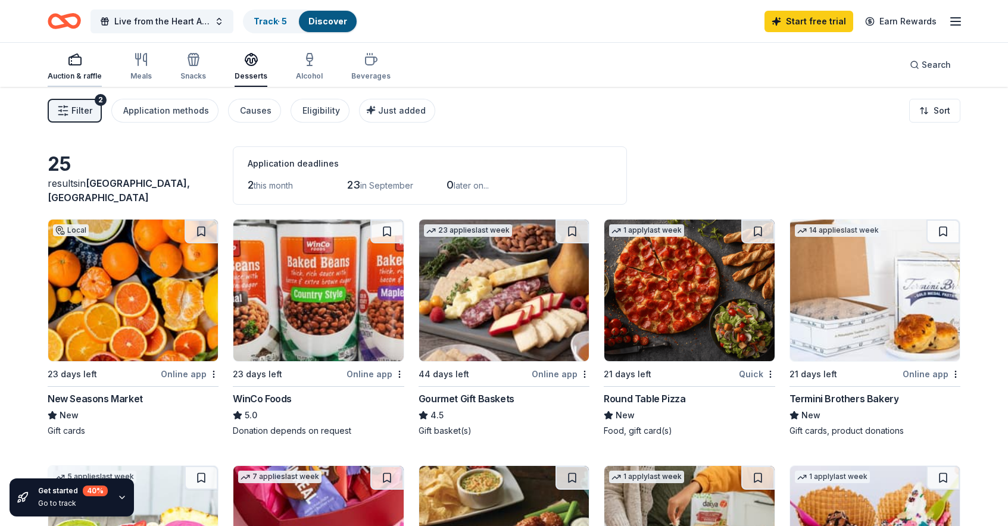
click at [84, 72] on div "Auction & raffle" at bounding box center [75, 76] width 54 height 10
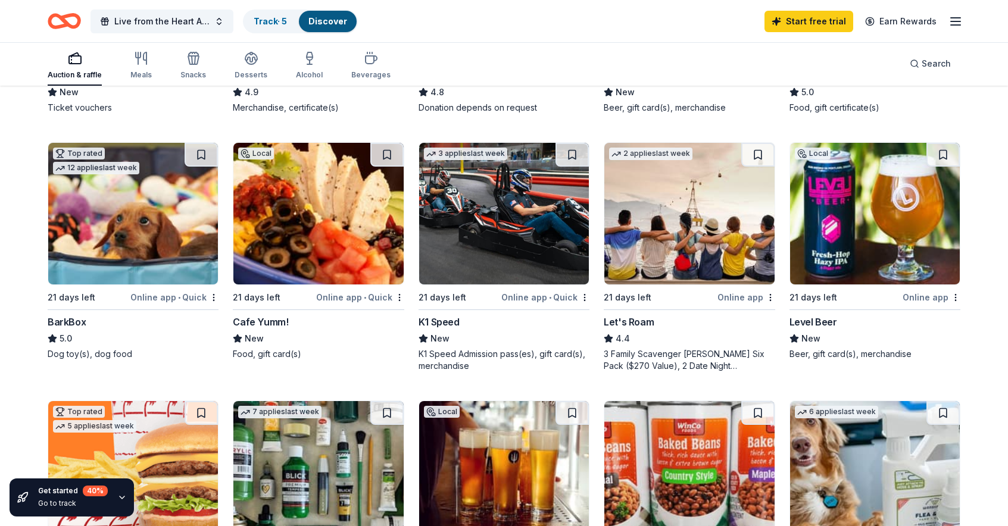
scroll to position [336, 0]
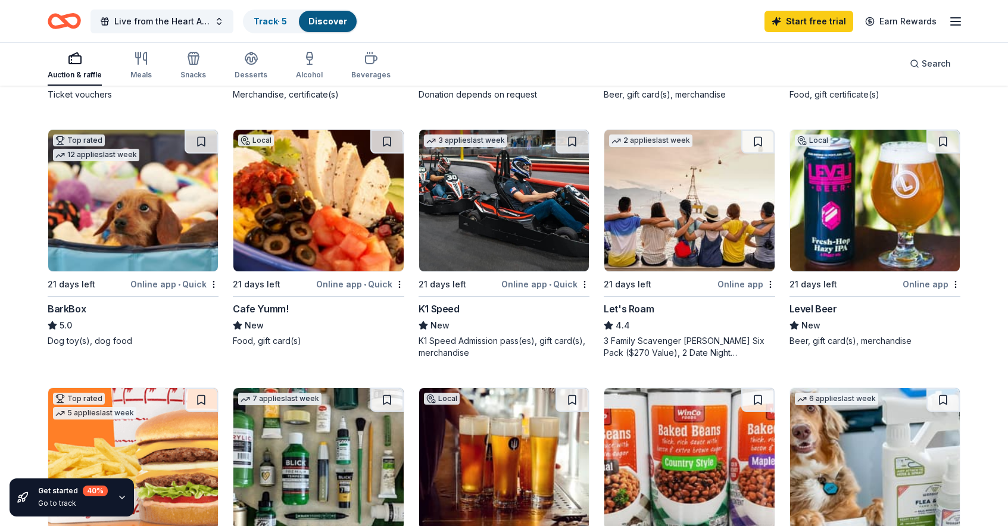
click at [460, 235] on img at bounding box center [504, 201] width 170 height 142
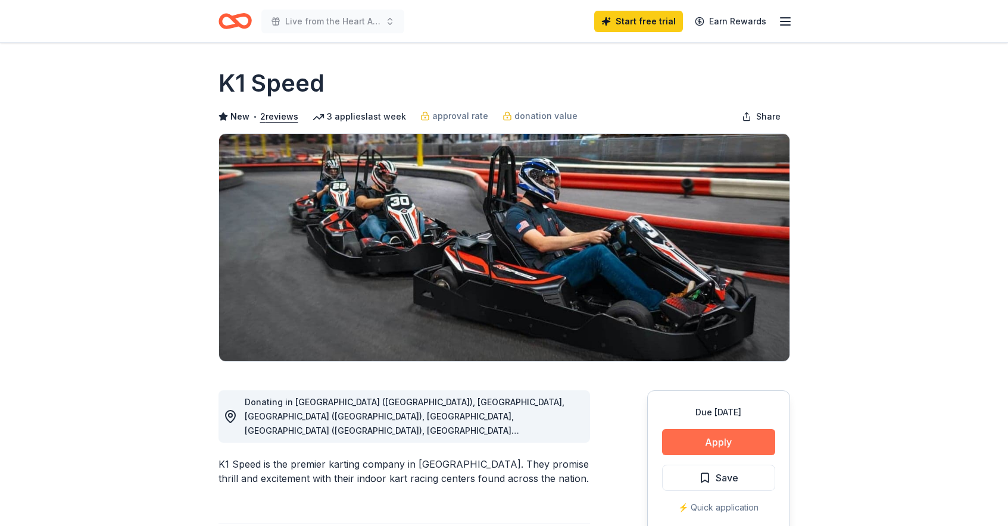
click at [735, 445] on button "Apply" at bounding box center [718, 442] width 113 height 26
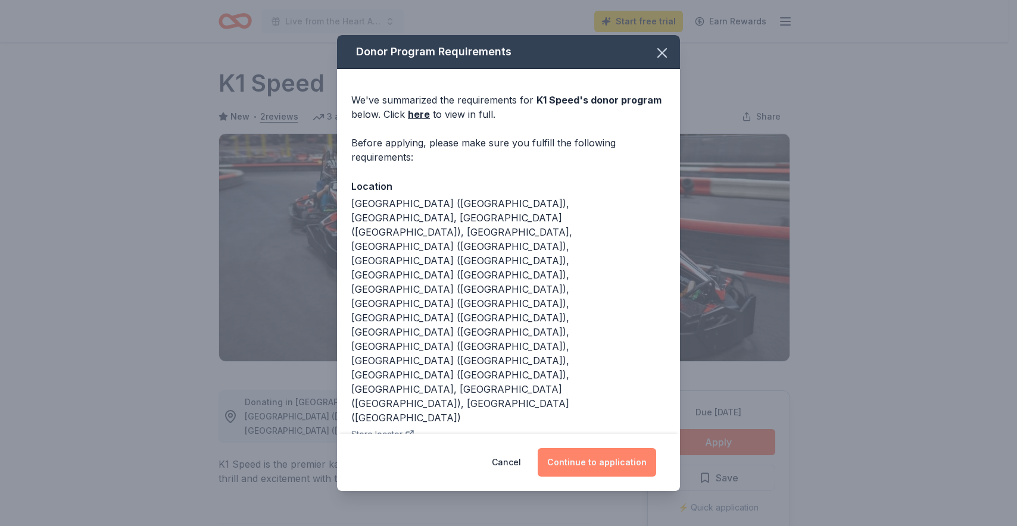
click at [587, 448] on button "Continue to application" at bounding box center [597, 462] width 118 height 29
